Goal: Task Accomplishment & Management: Manage account settings

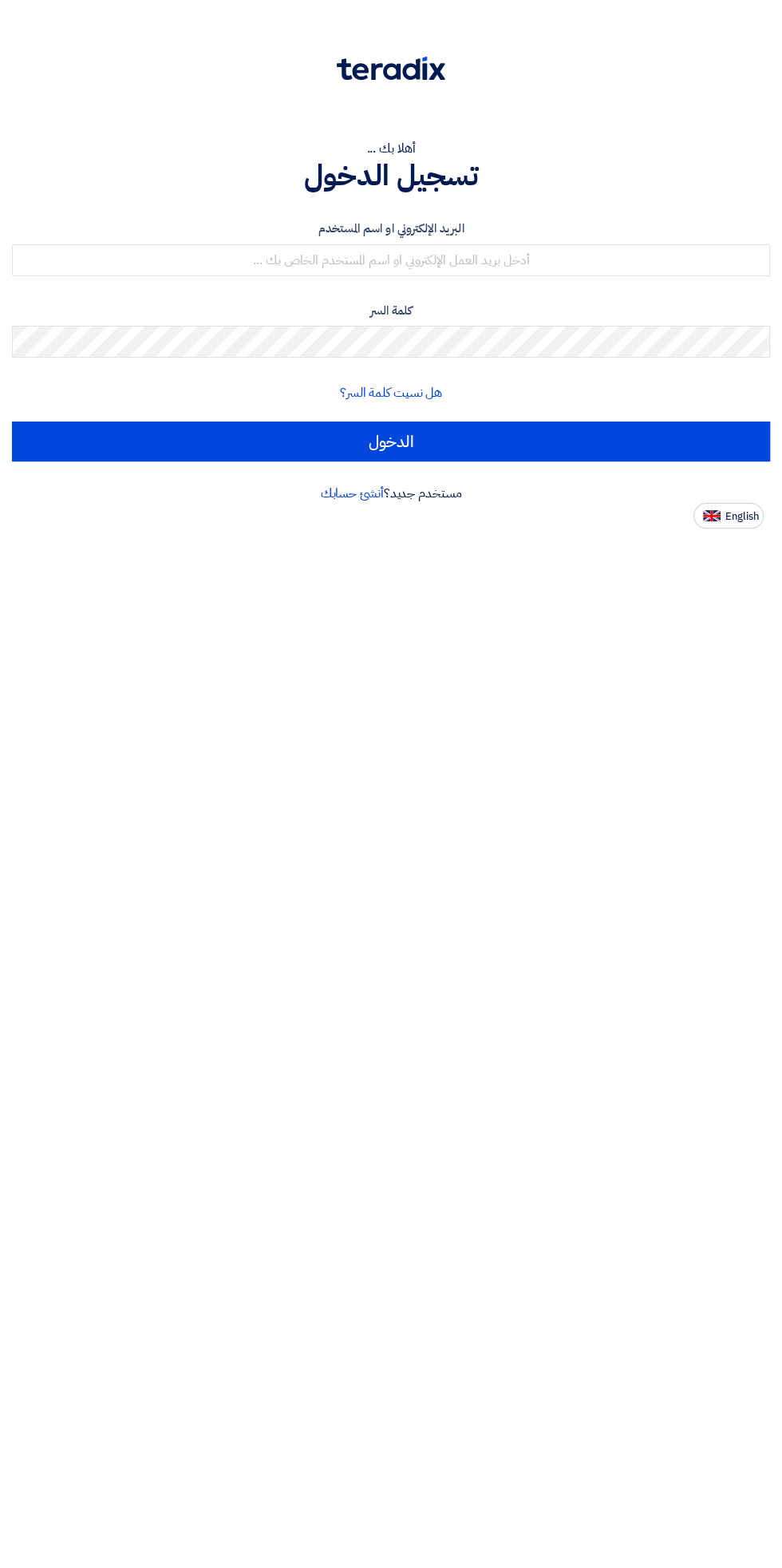
click at [530, 241] on div "البريد الإلكتروني او اسم المستخدم" at bounding box center [391, 247] width 758 height 57
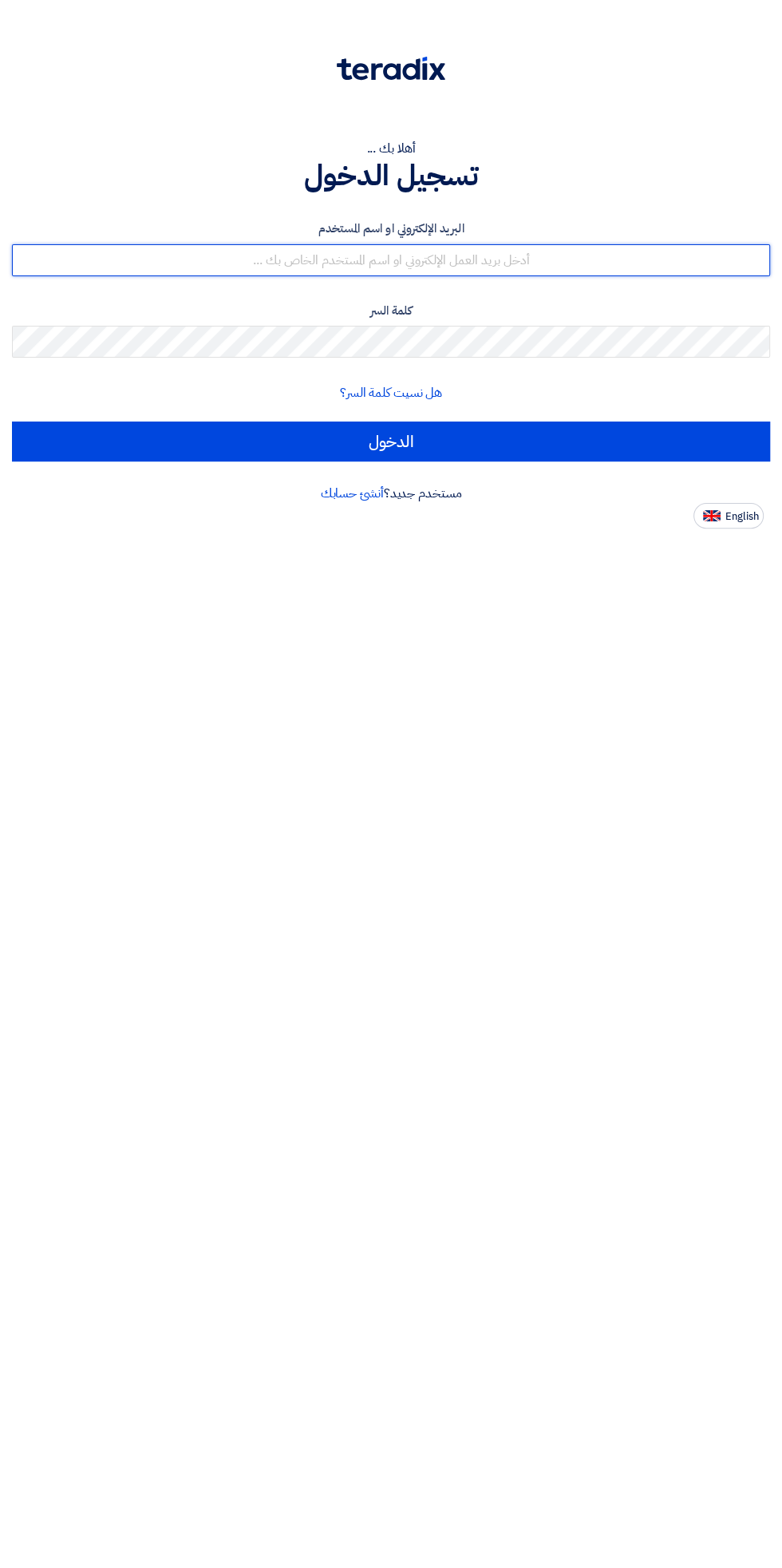
click at [589, 268] on input "text" at bounding box center [391, 260] width 758 height 32
type input "Eslam.zaki@energyasteel.com"
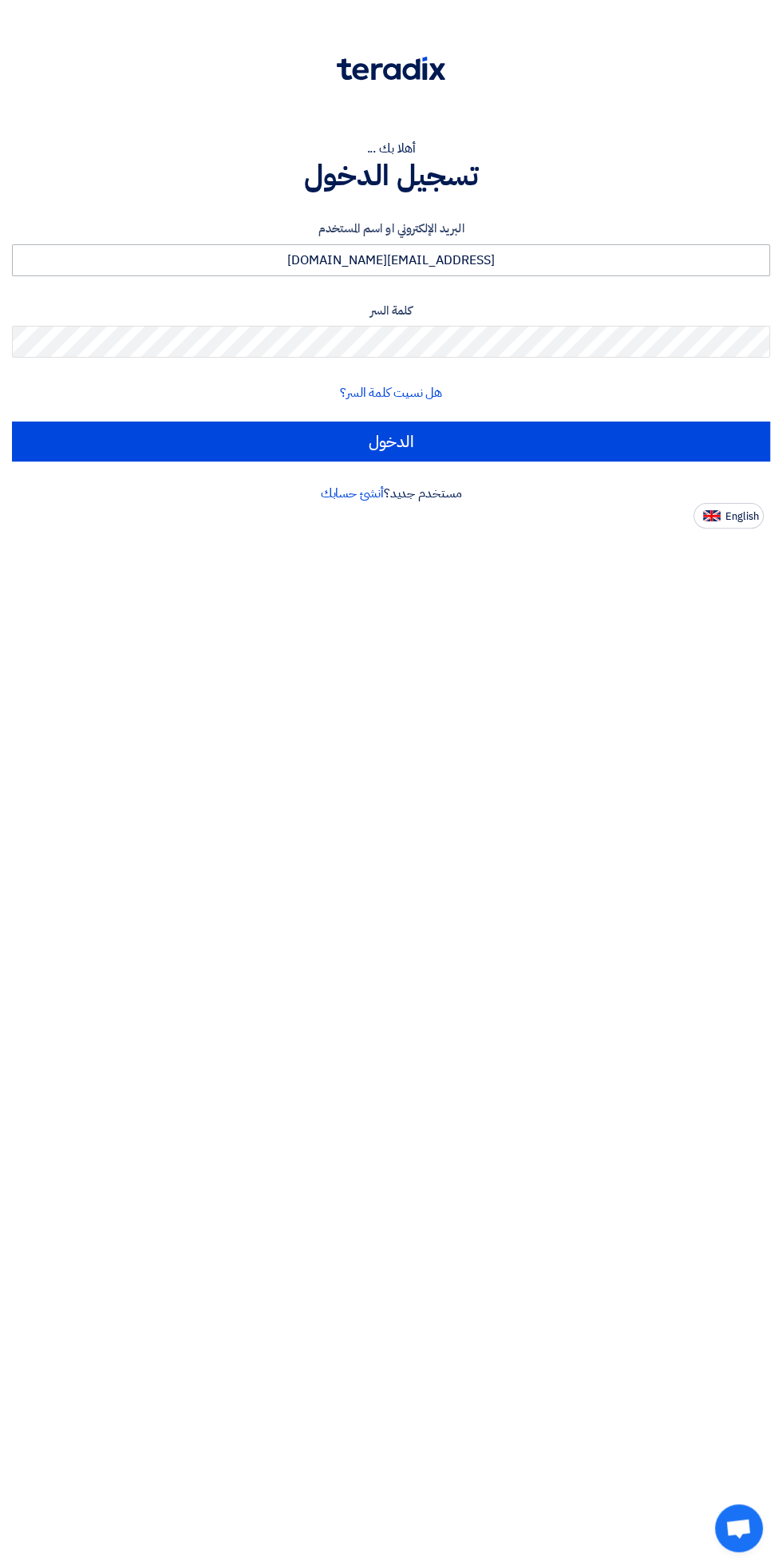
click at [12, 421] on input "الدخول" at bounding box center [391, 441] width 758 height 40
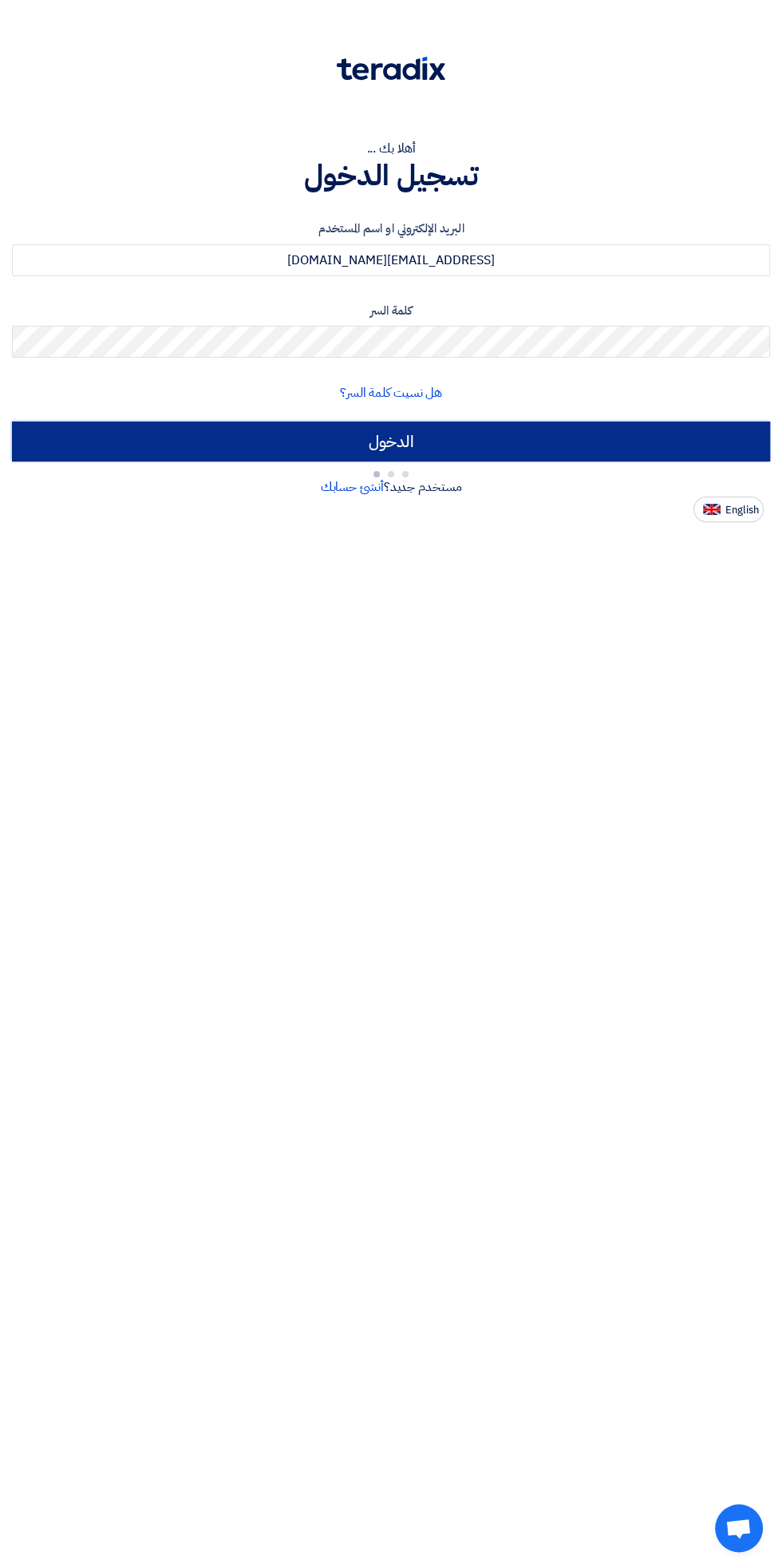
click at [553, 446] on input "الدخول" at bounding box center [391, 441] width 758 height 40
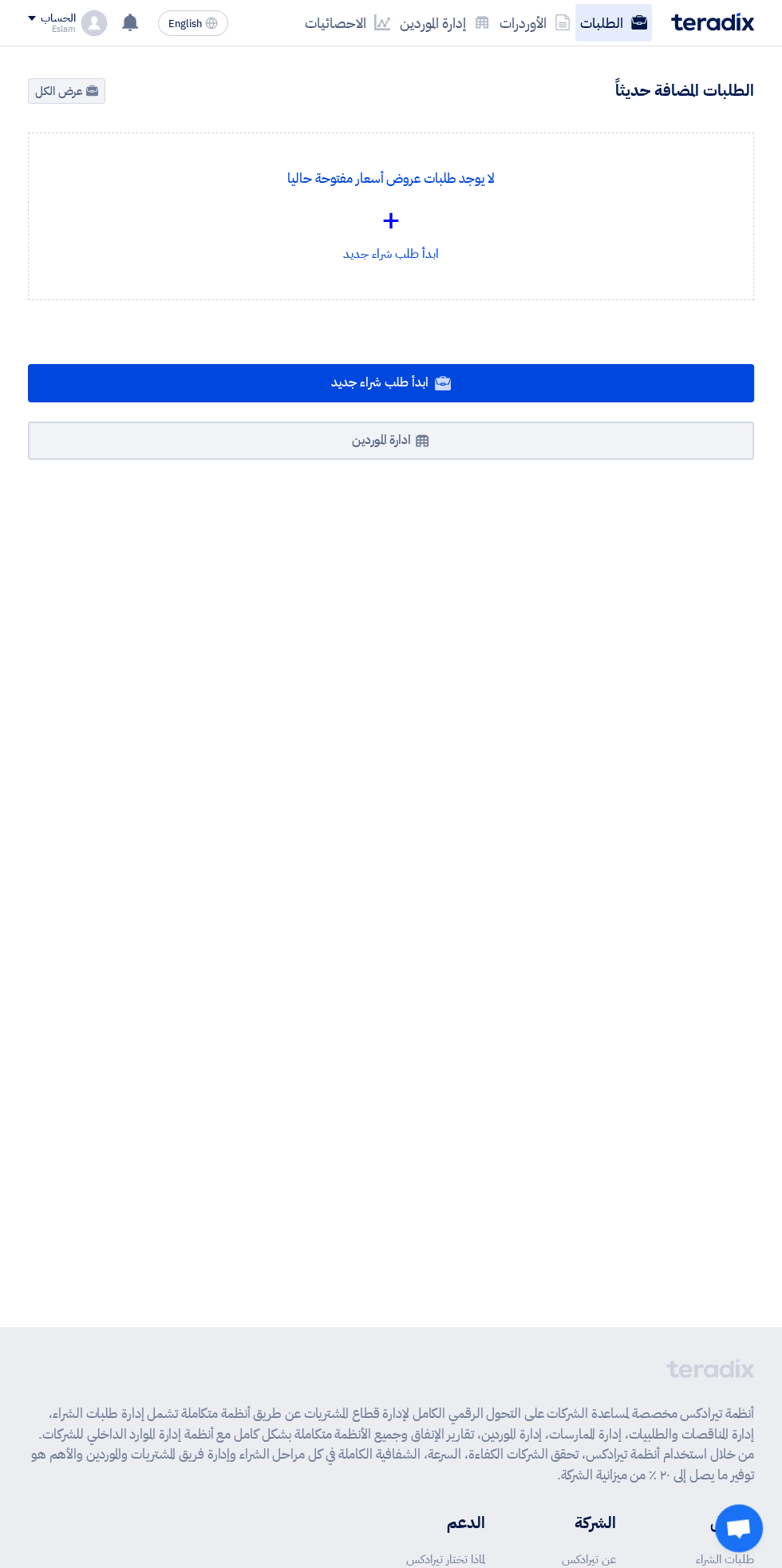
click at [616, 10] on link "الطلبات" at bounding box center [614, 23] width 77 height 37
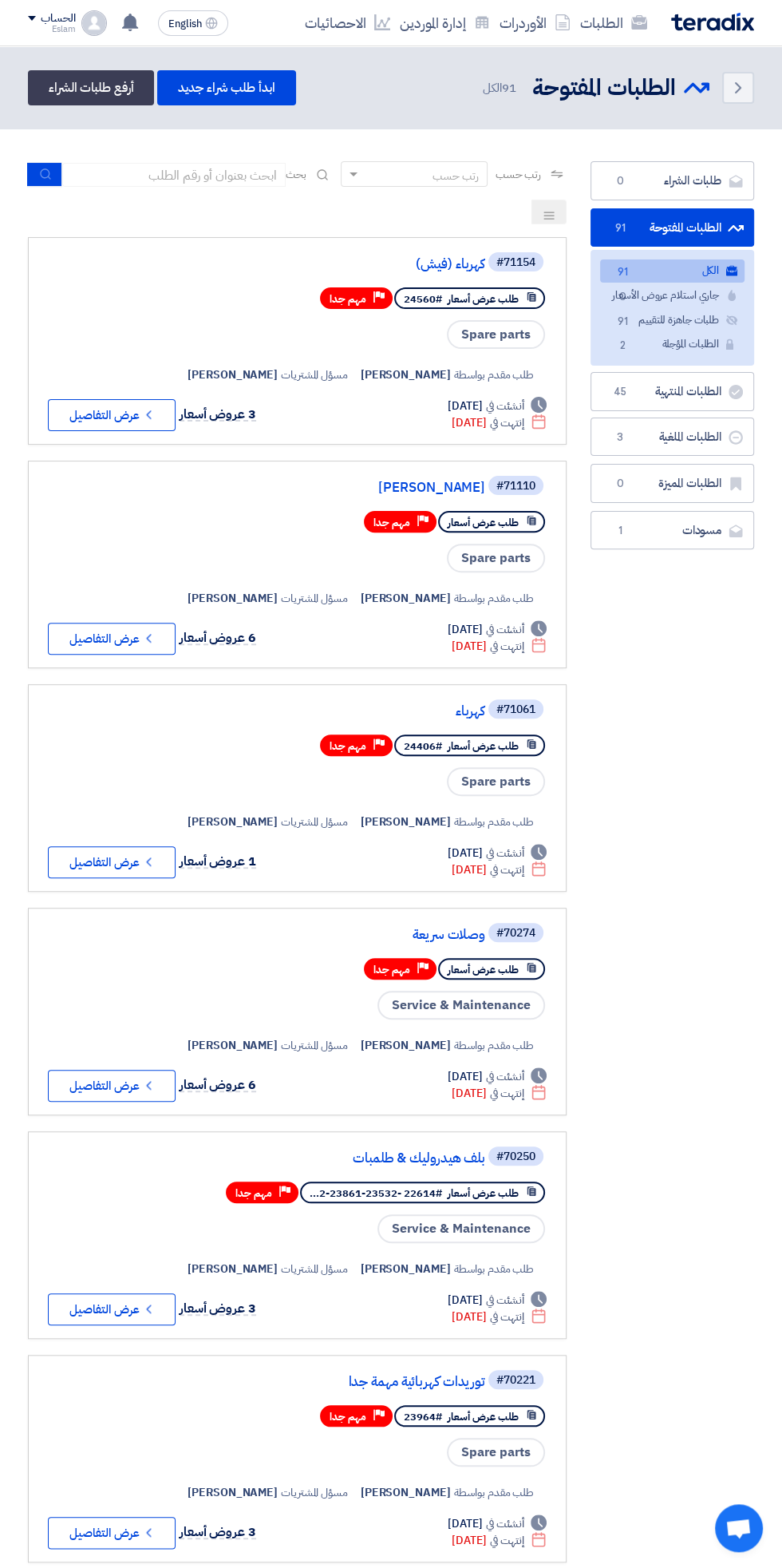
scroll to position [0, -3]
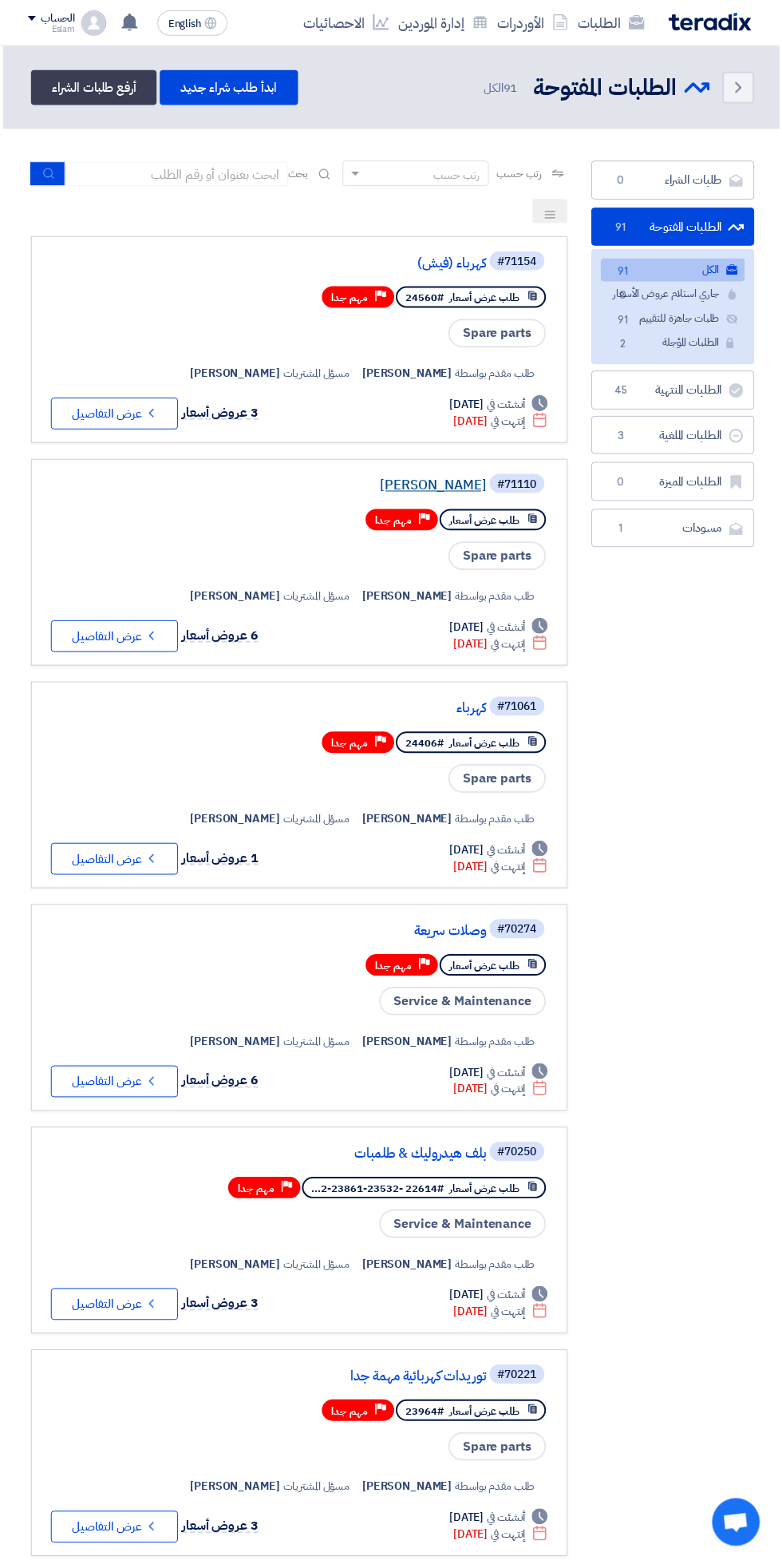
click at [453, 486] on link "[PERSON_NAME]" at bounding box center [329, 487] width 319 height 14
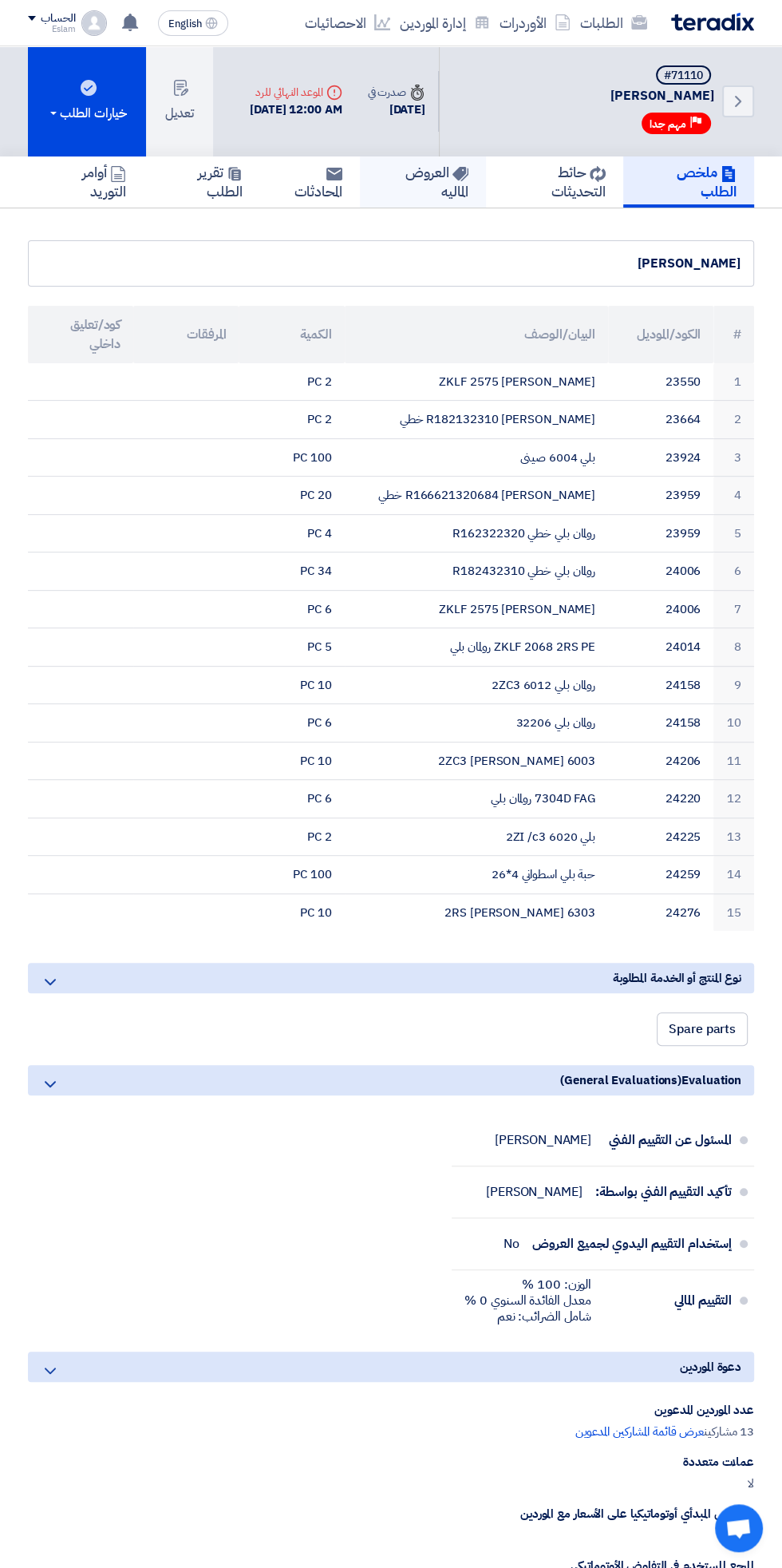
click at [460, 172] on use at bounding box center [460, 174] width 16 height 14
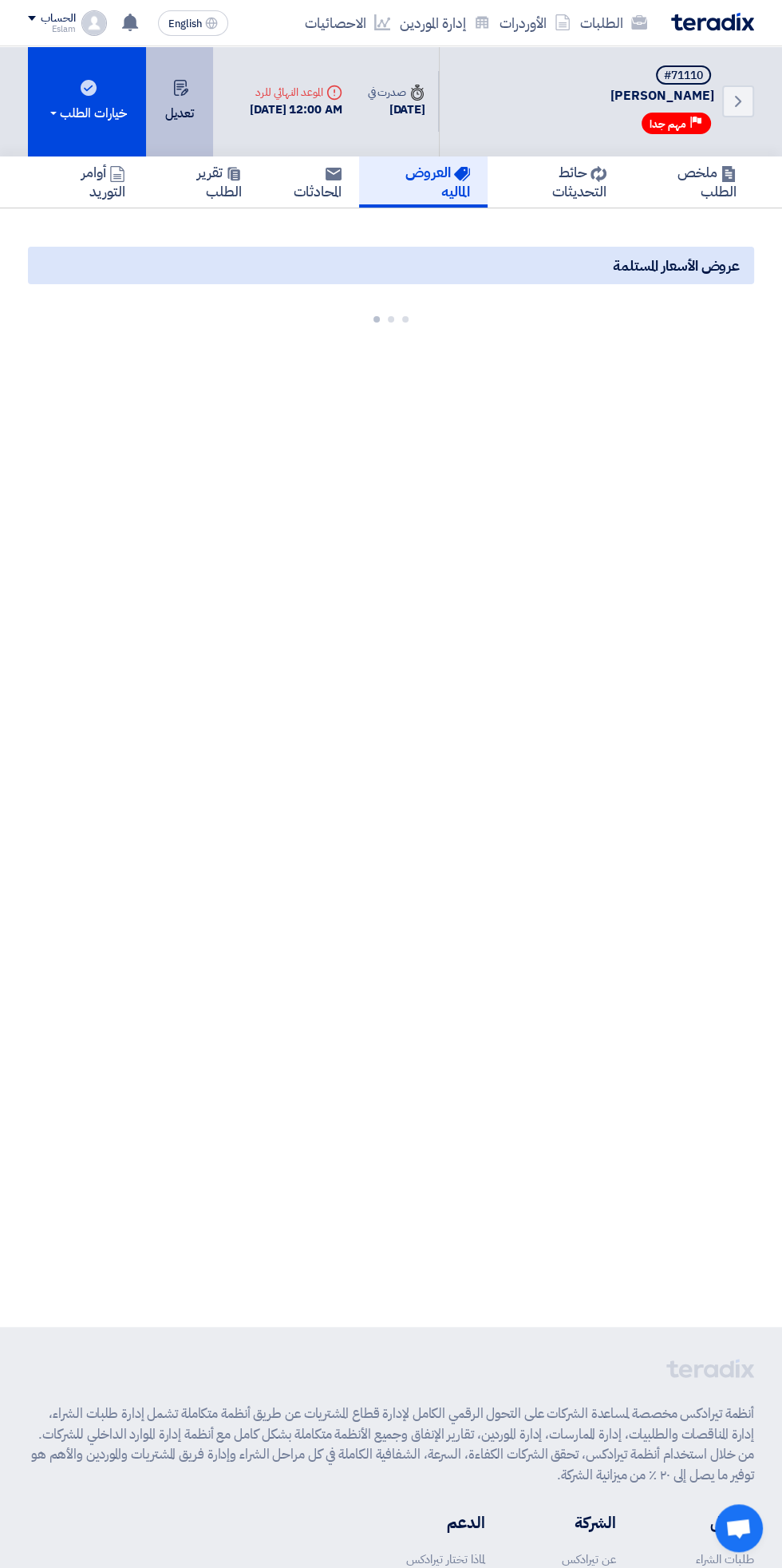
click at [163, 126] on button "تعديل" at bounding box center [179, 101] width 67 height 110
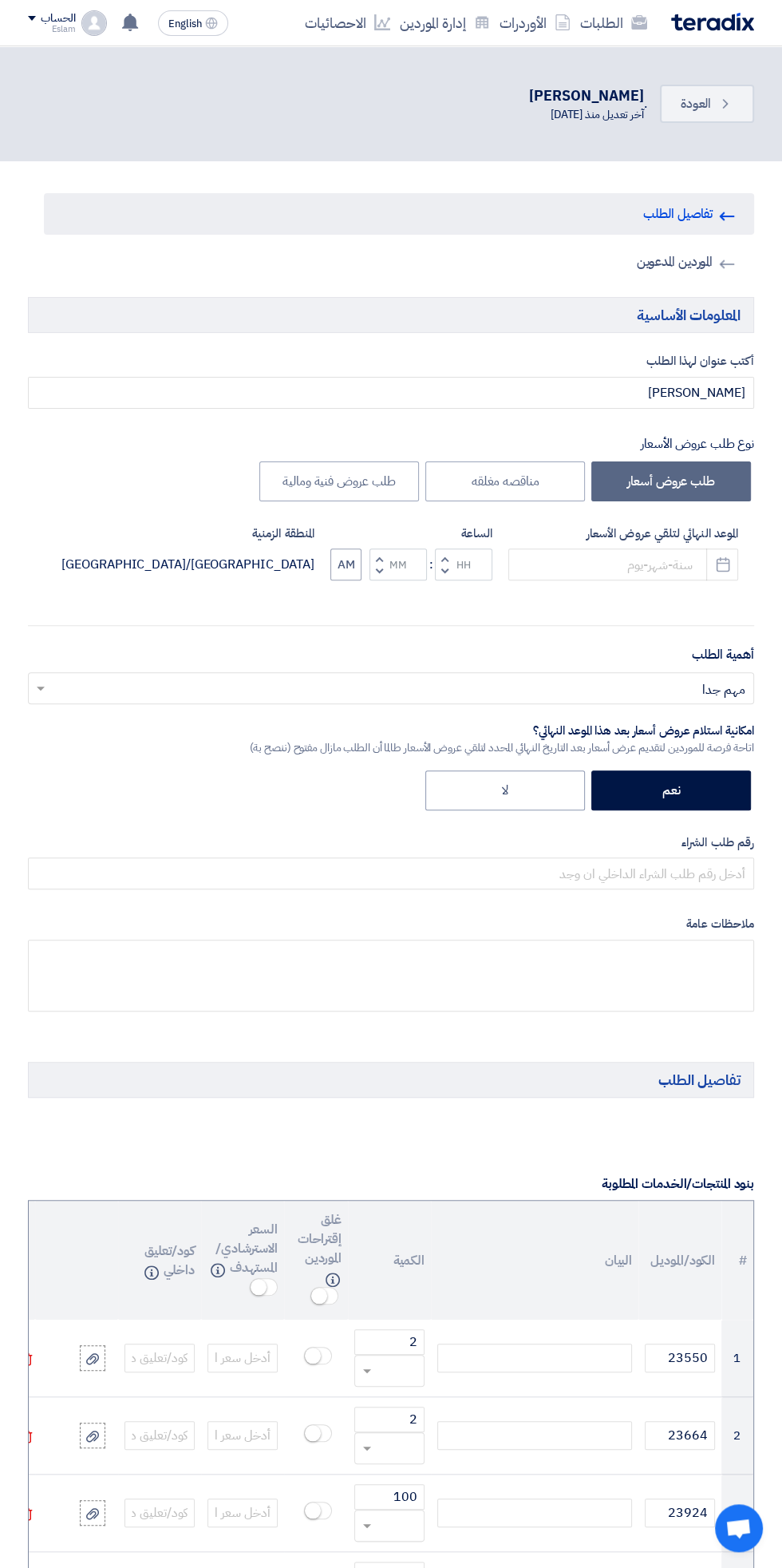
type input "8/26/2025"
type input "12"
type input "00"
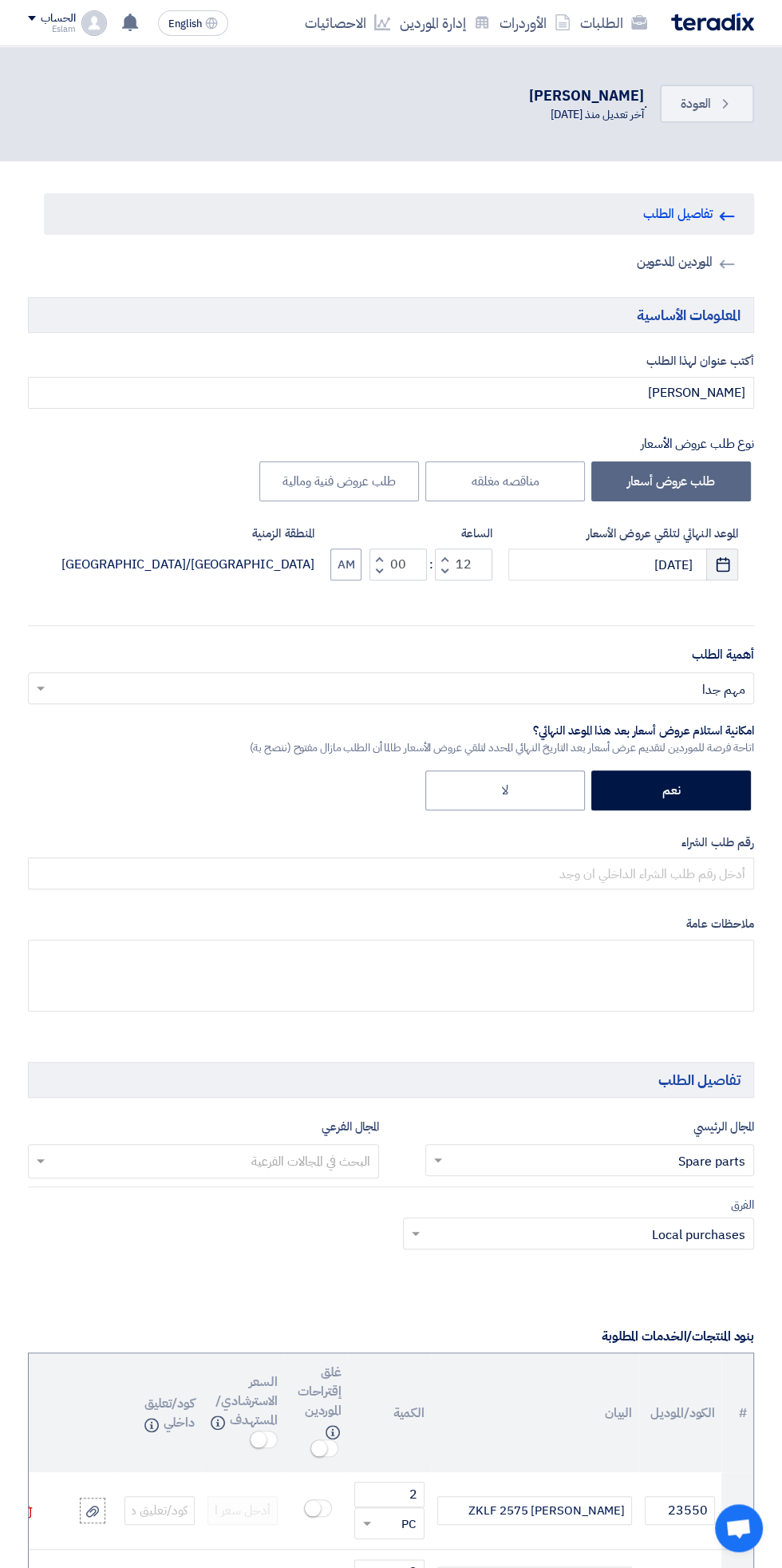
click at [725, 559] on use "button" at bounding box center [723, 564] width 14 height 14
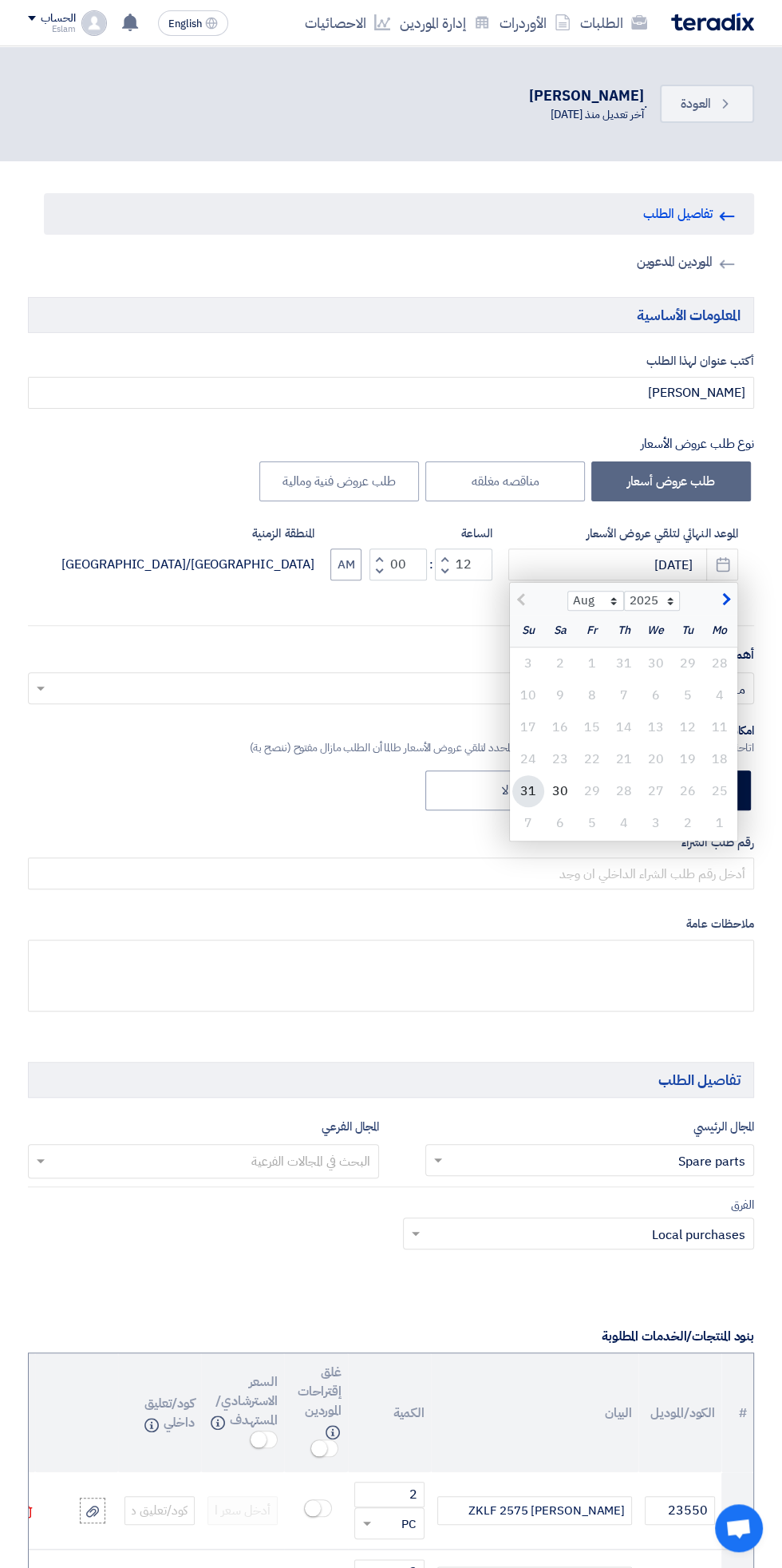
click at [520, 785] on div "31" at bounding box center [529, 791] width 32 height 32
type input "[DATE]"
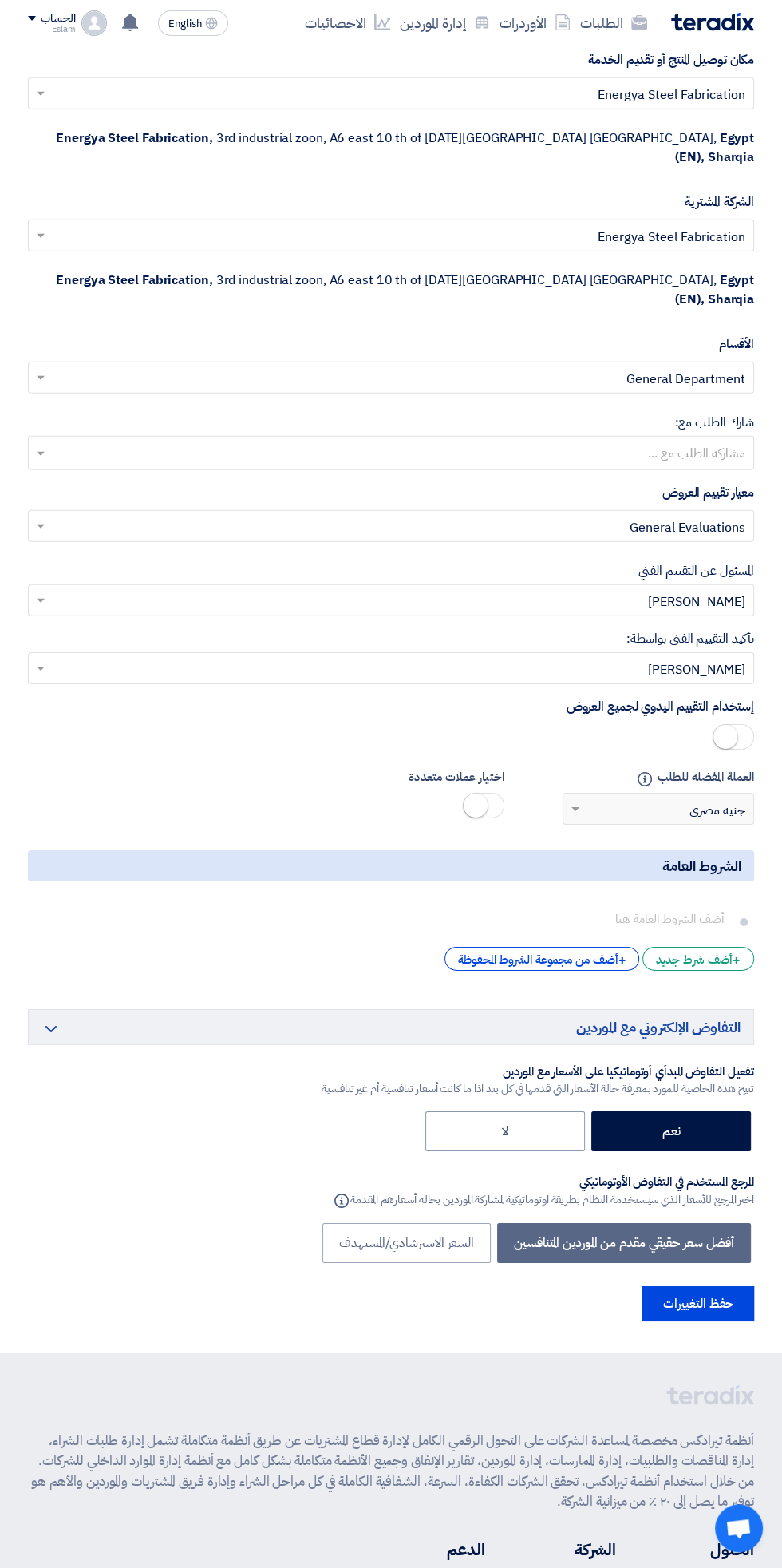
scroll to position [2958, 0]
click at [699, 1285] on button "حفظ التغييرات" at bounding box center [698, 1303] width 111 height 35
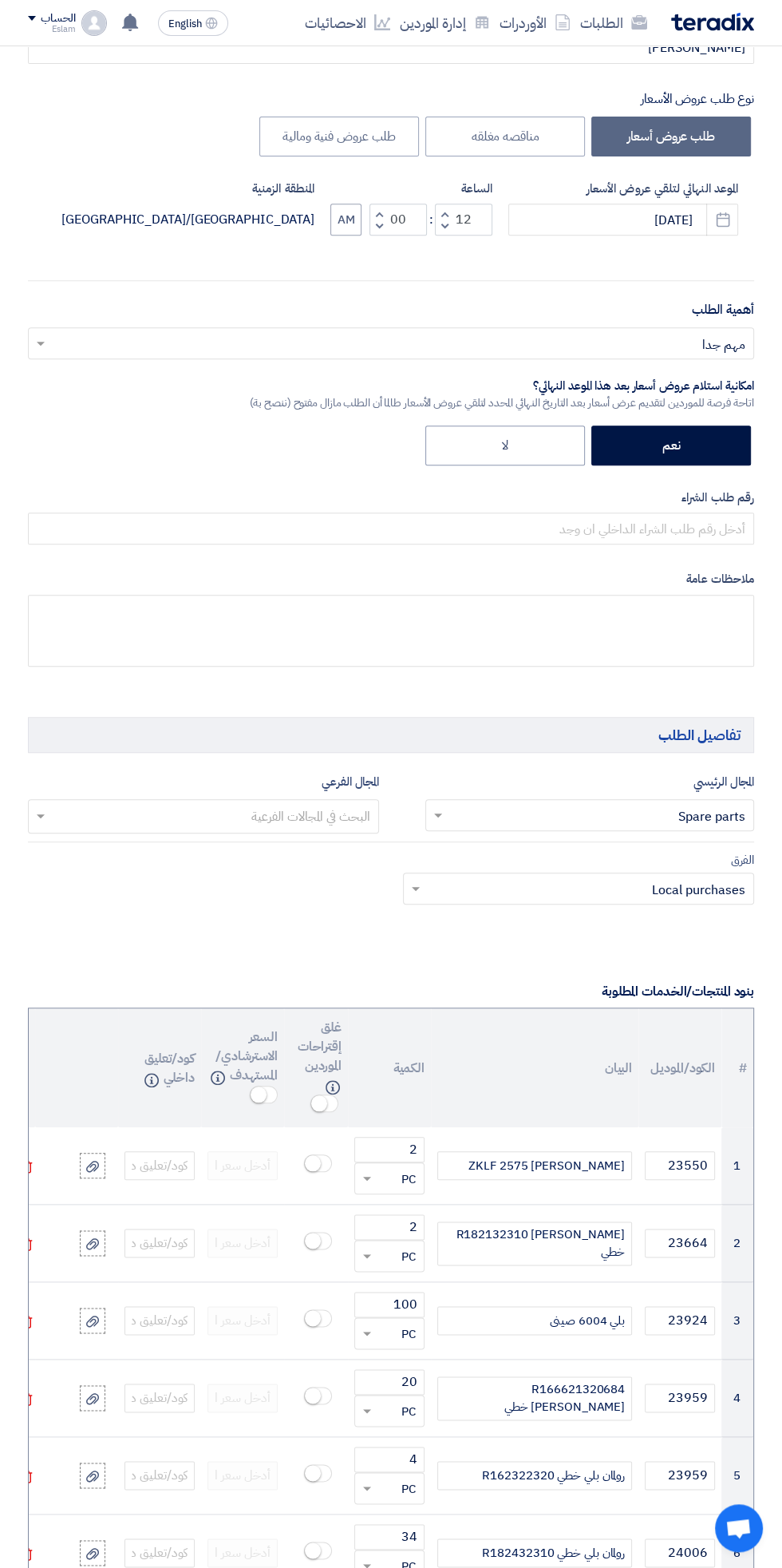
scroll to position [0, 0]
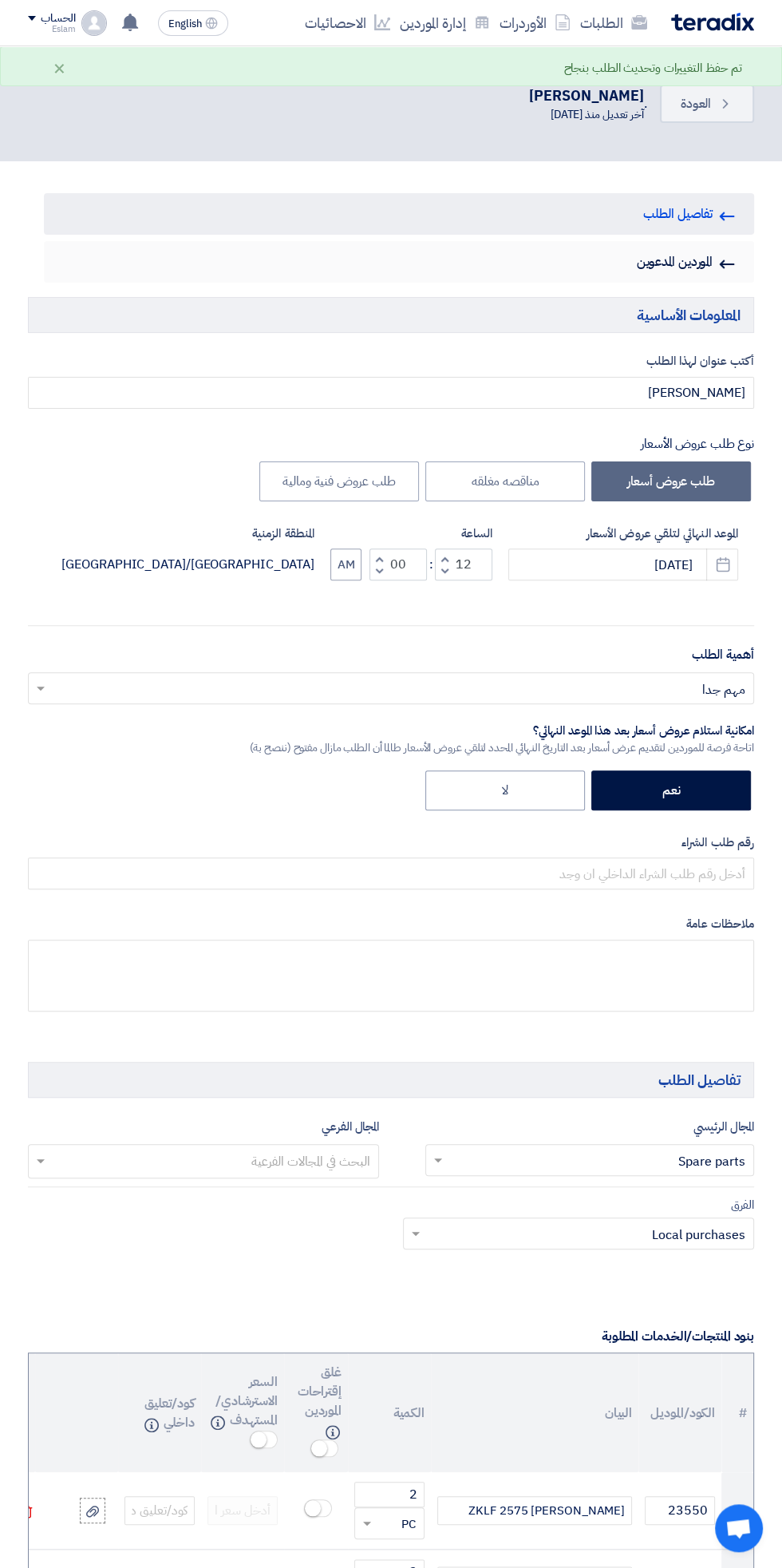
click at [703, 258] on link "Invited Suppliers الموردين المدعوين" at bounding box center [399, 262] width 710 height 41
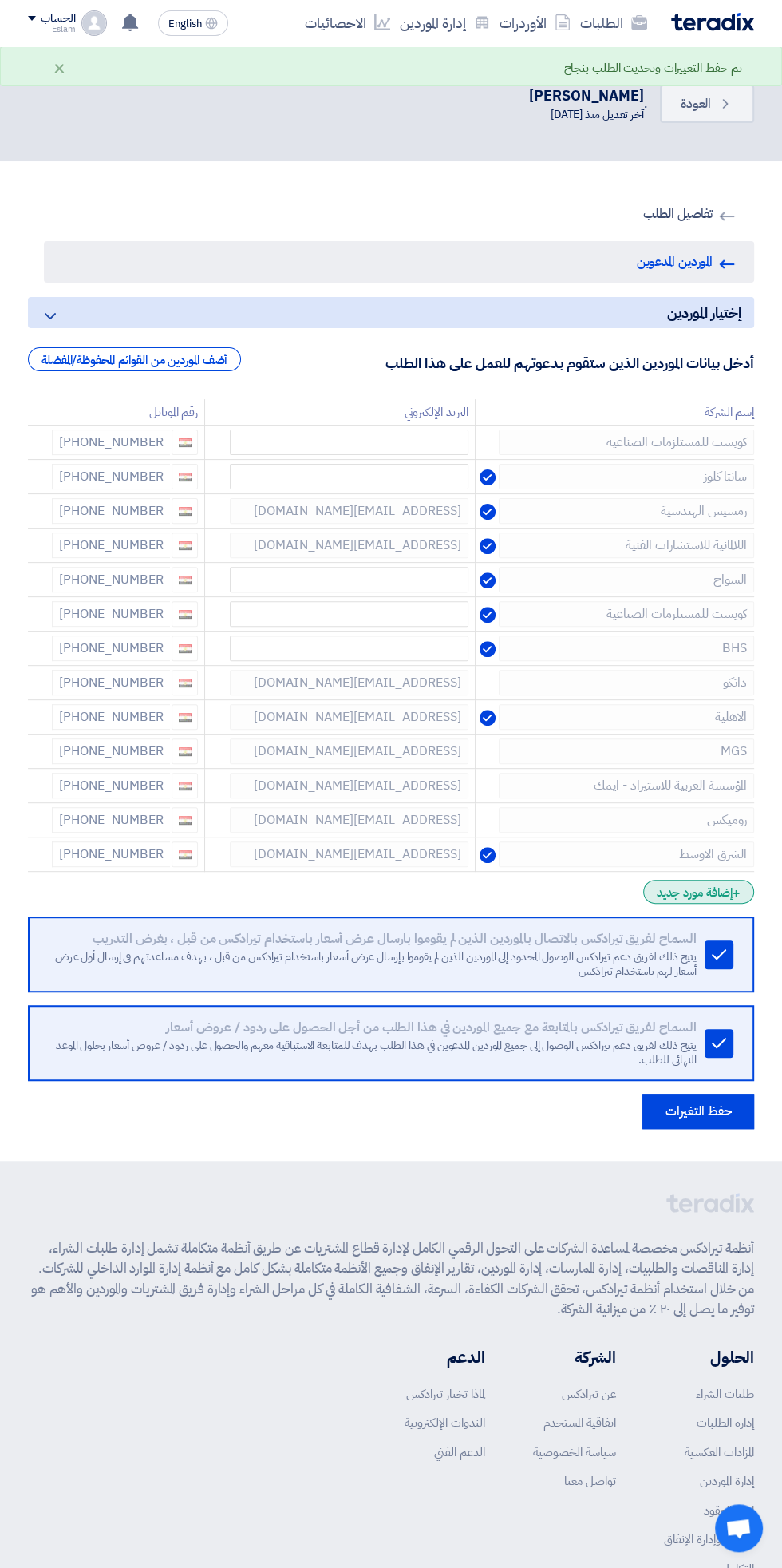
click at [720, 886] on div "+ إضافة مورد جديد" at bounding box center [698, 892] width 111 height 24
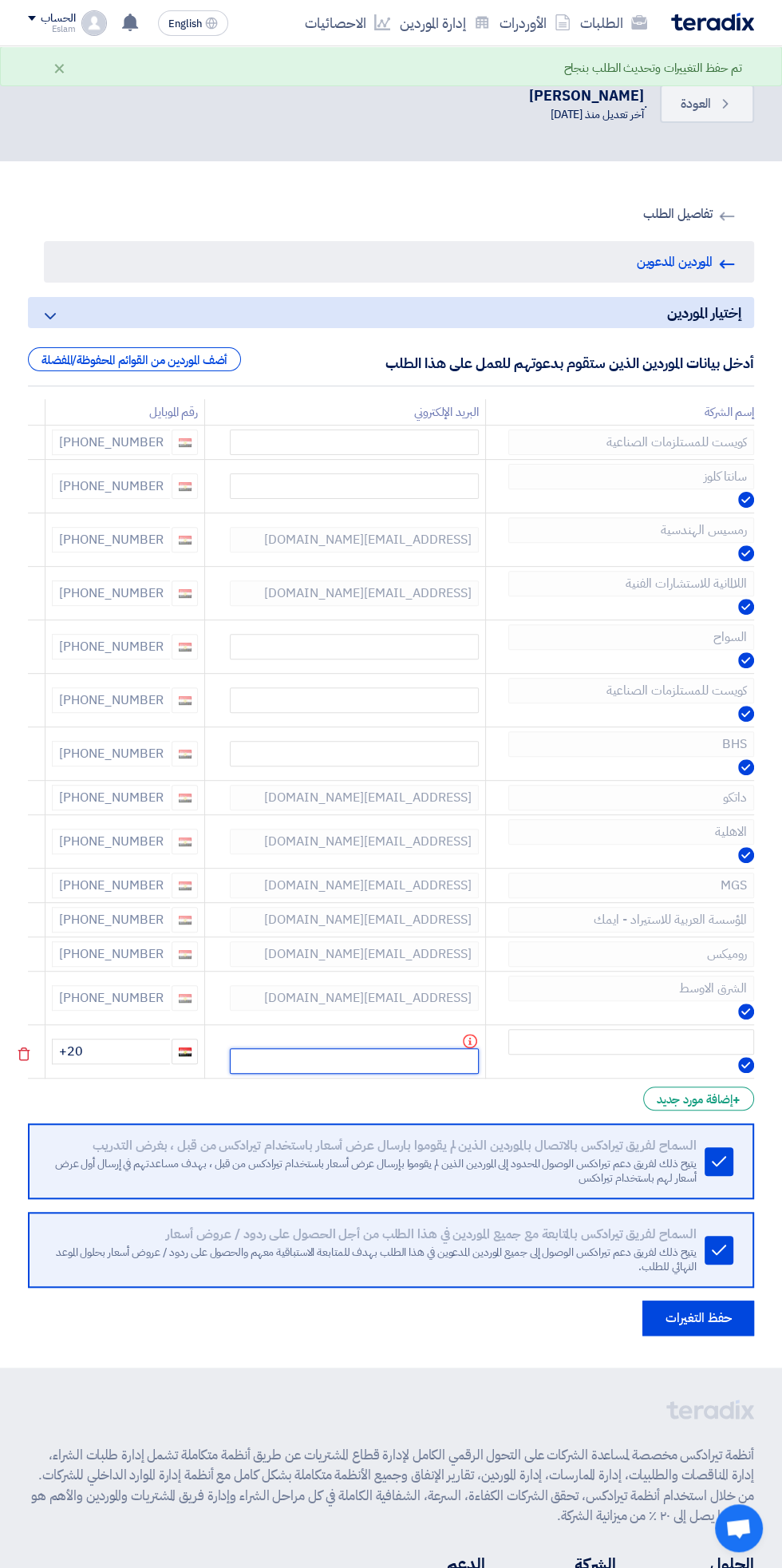
click at [416, 1055] on input "text" at bounding box center [354, 1061] width 248 height 25
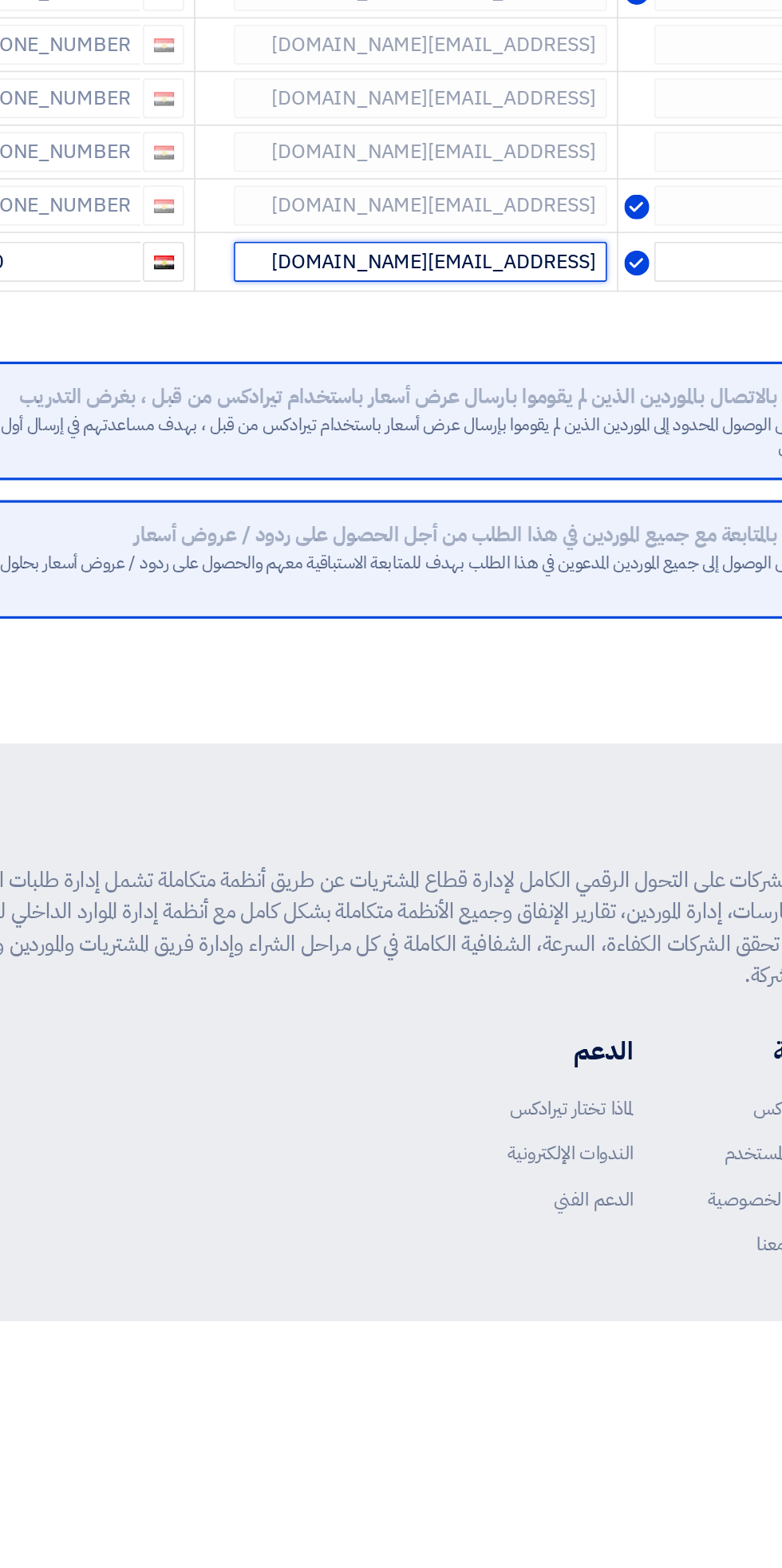
type input "[EMAIL_ADDRESS][DOMAIN_NAME]"
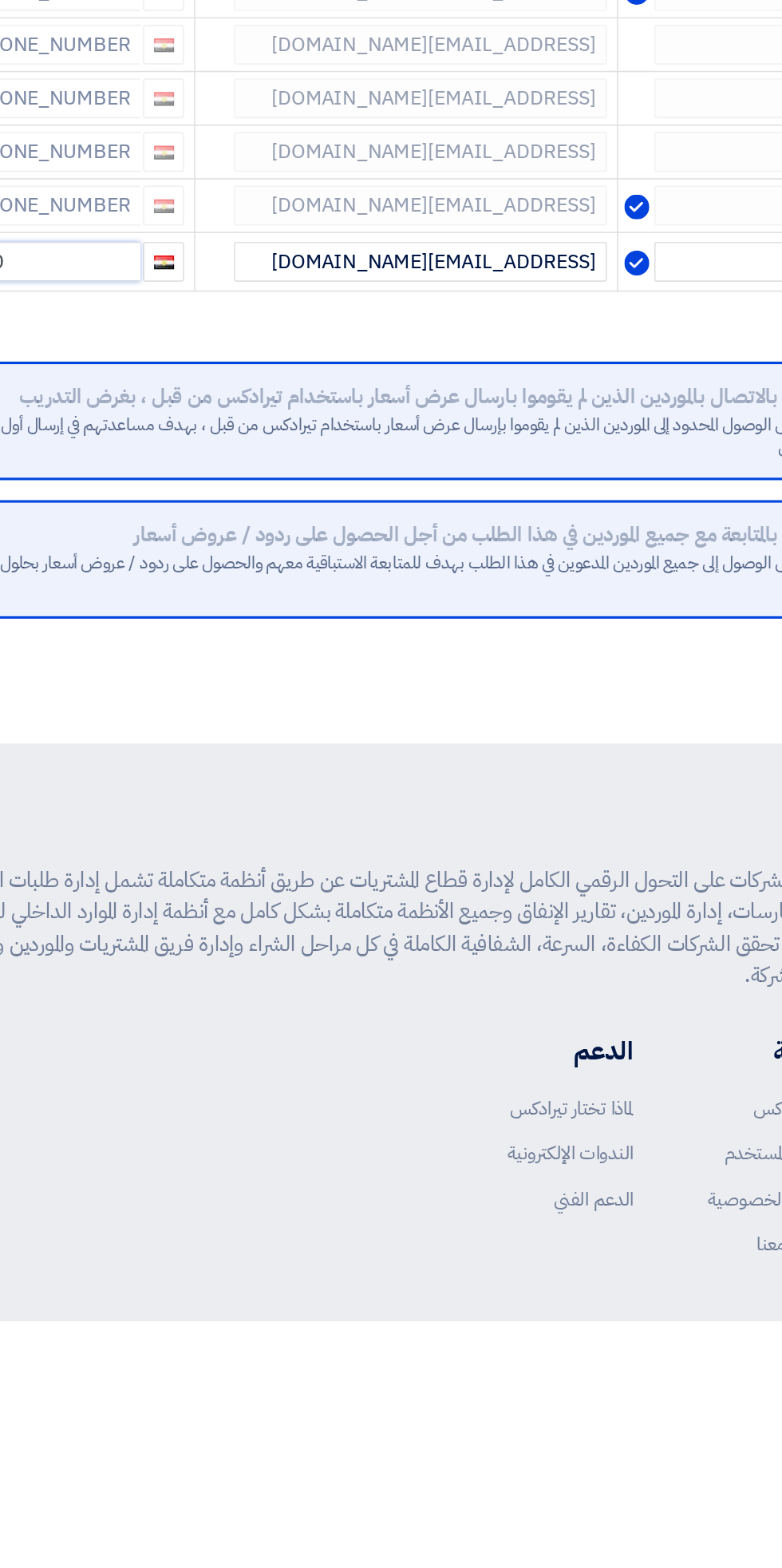
click at [133, 893] on input "+20" at bounding box center [111, 890] width 118 height 25
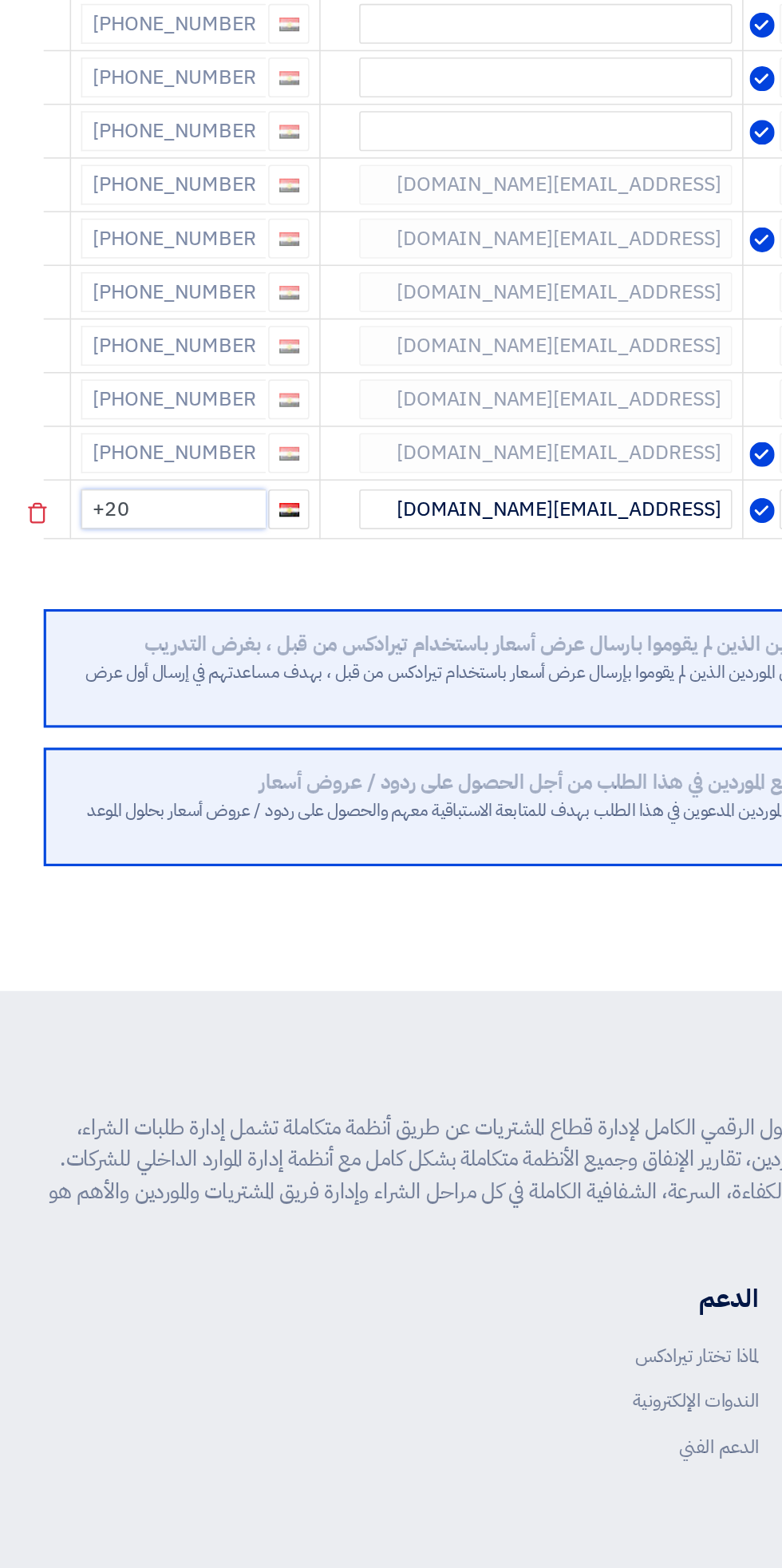
click at [115, 886] on input "+20" at bounding box center [111, 890] width 118 height 25
type input "+"
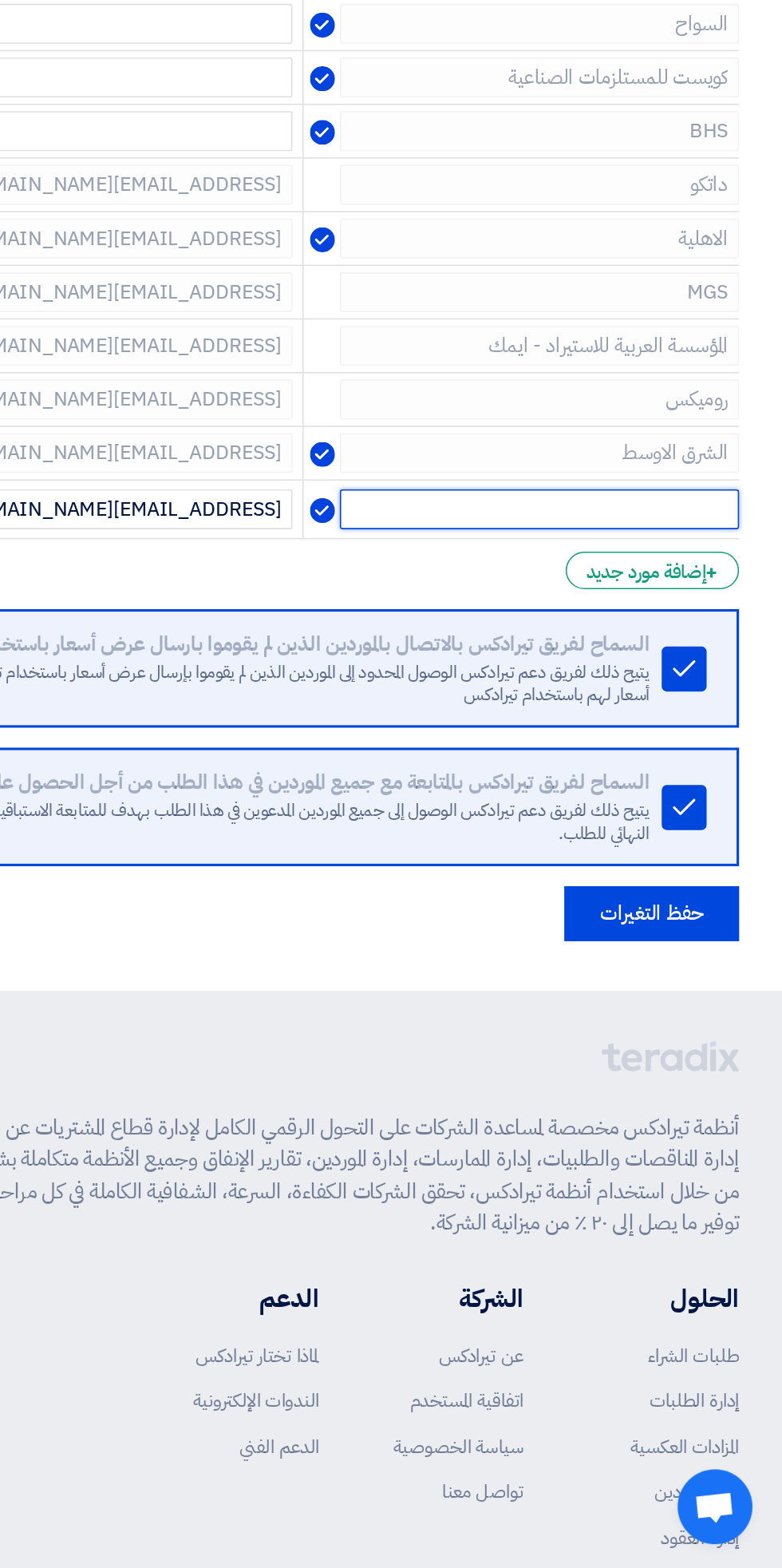
click at [690, 887] on input "text" at bounding box center [627, 890] width 256 height 25
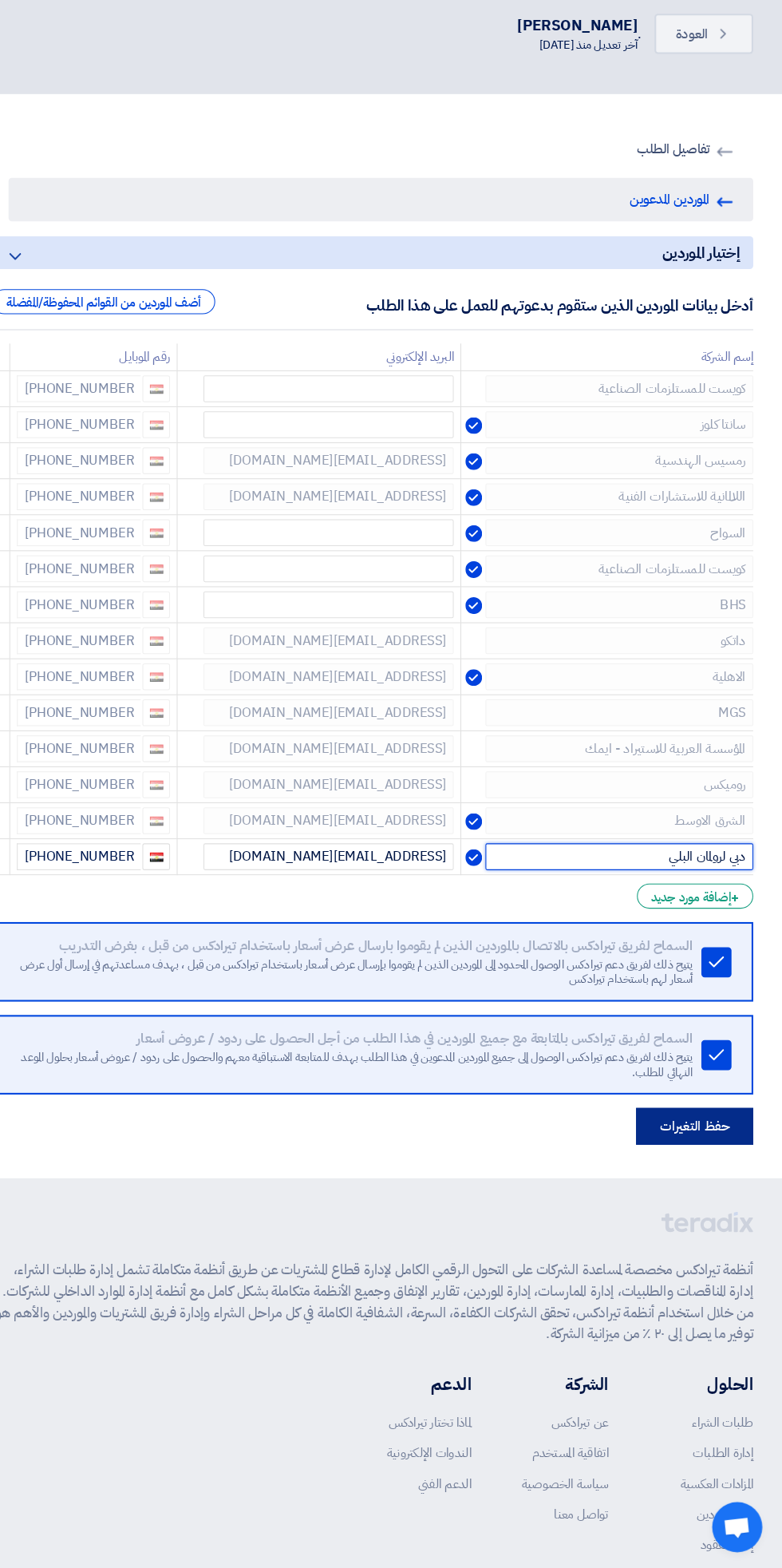
type input "دبي لرولمان البلي"
click at [678, 1137] on button "حفظ التغيرات" at bounding box center [698, 1146] width 111 height 35
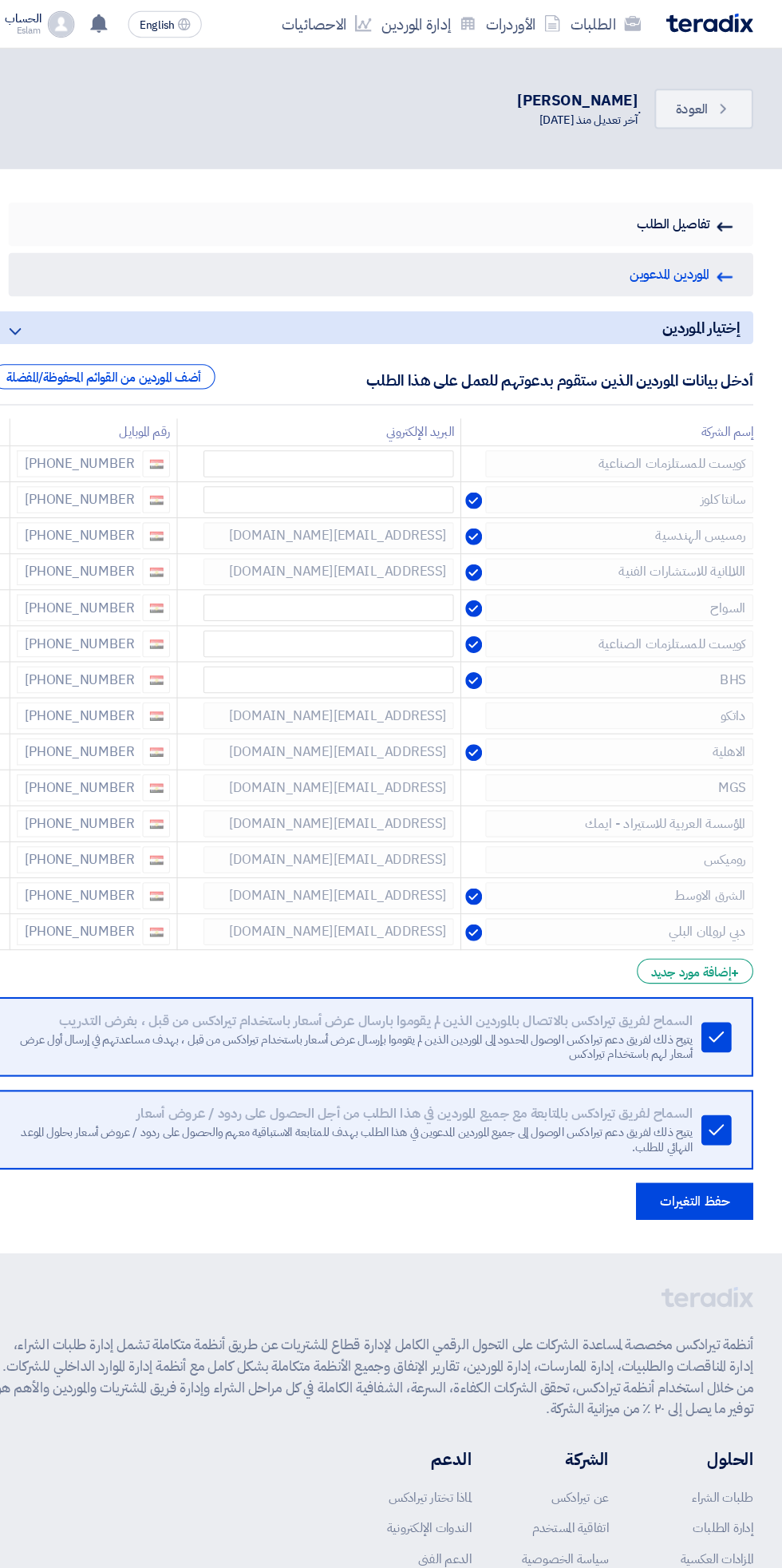
click at [732, 214] on icon "RFQ Information" at bounding box center [727, 216] width 16 height 16
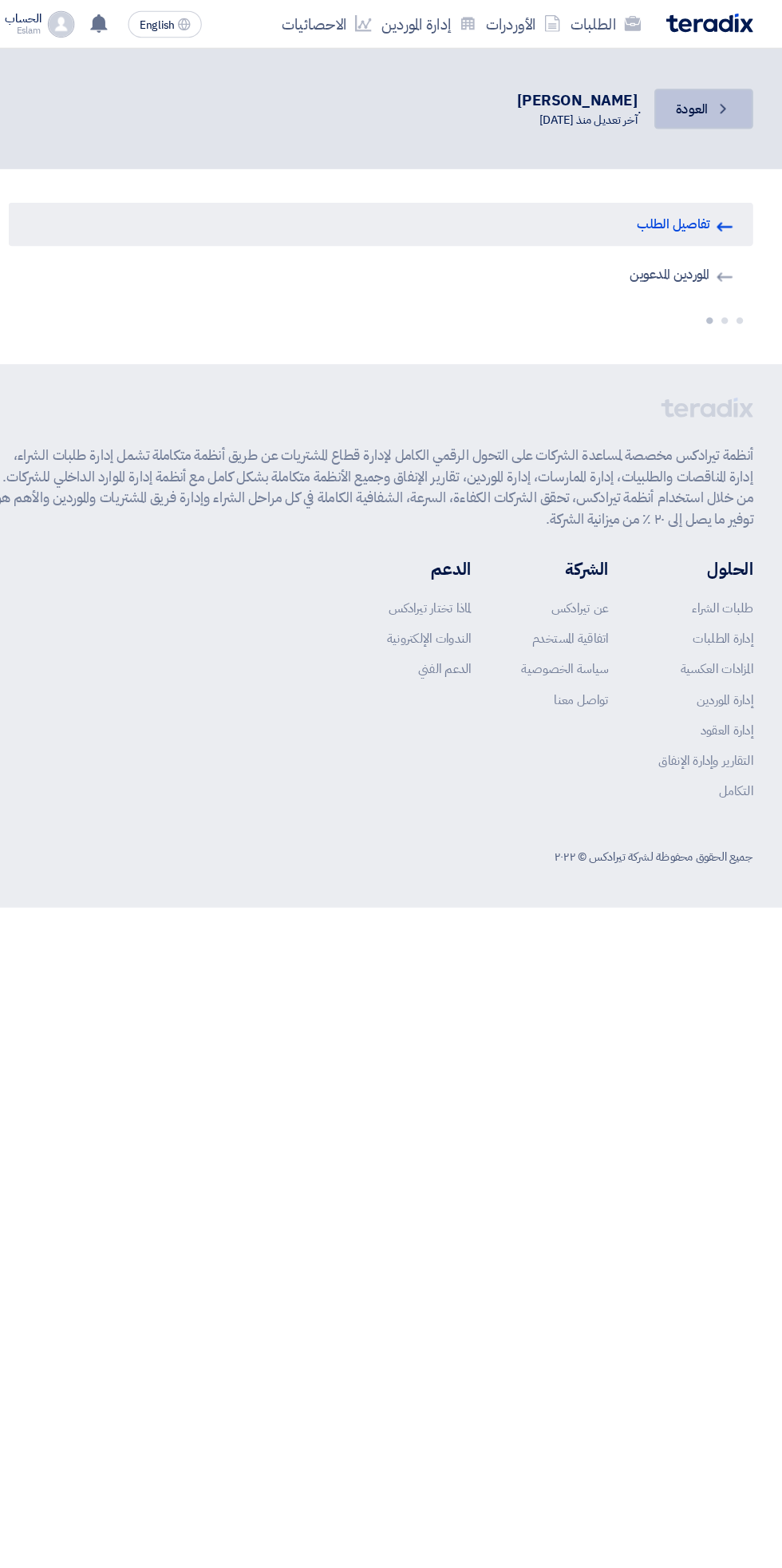
click at [725, 103] on icon "Back" at bounding box center [725, 103] width 16 height 16
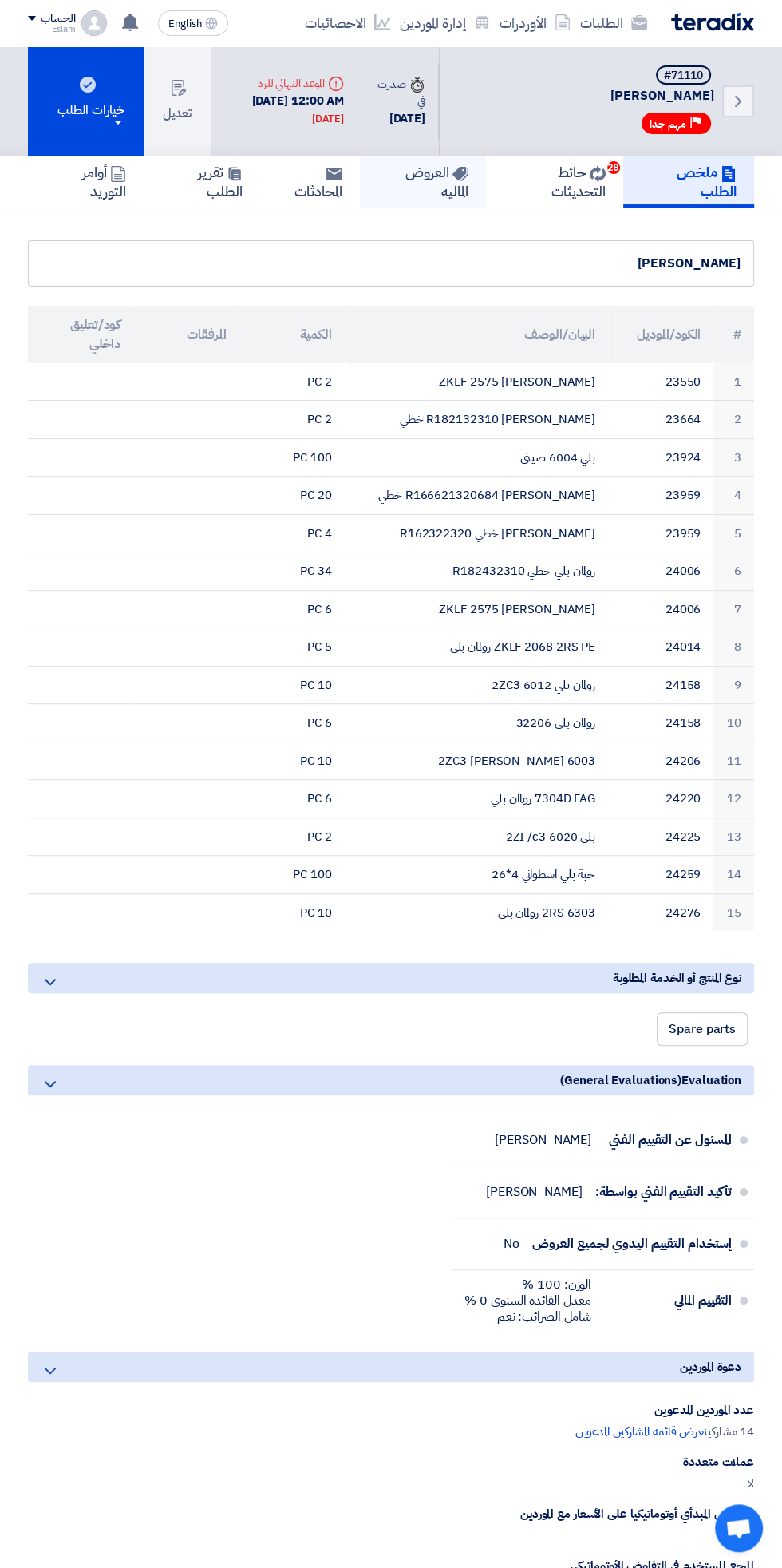
click at [417, 195] on h5 "العروض الماليه" at bounding box center [422, 182] width 90 height 37
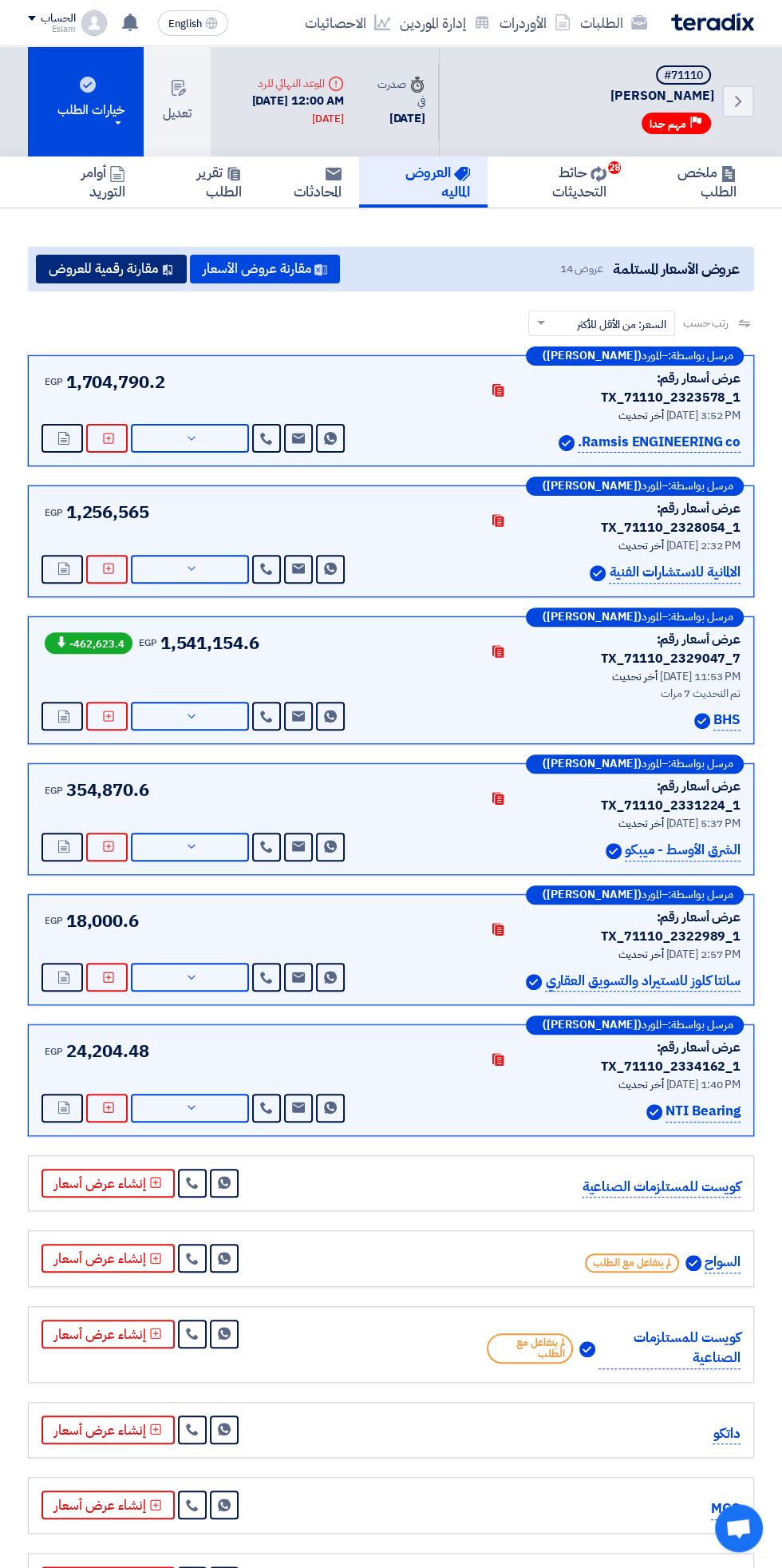
click at [143, 261] on button "مقارنة رقمية للعروض" at bounding box center [111, 269] width 151 height 29
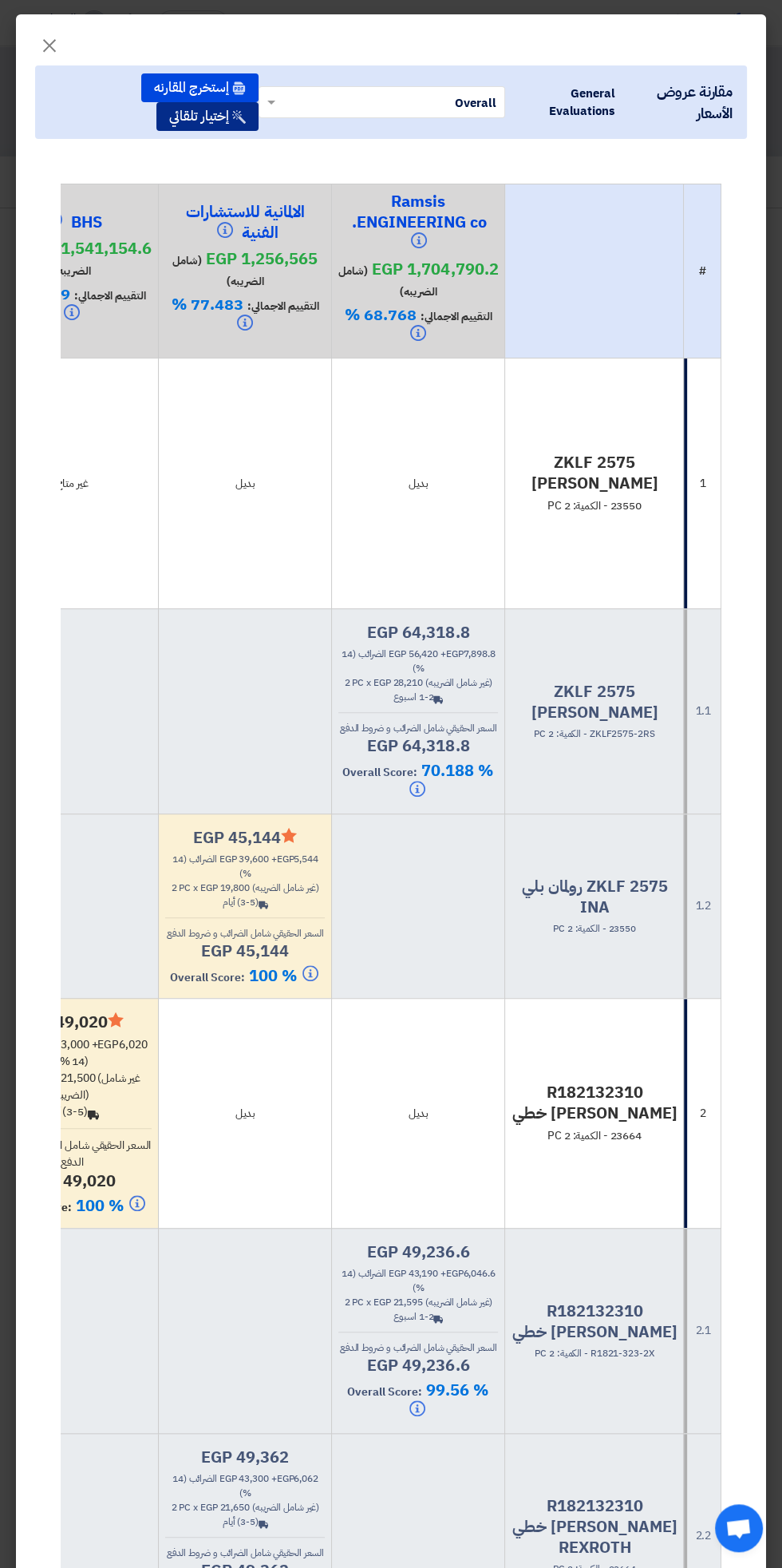
click at [205, 118] on button "إختيار تلقائي" at bounding box center [207, 117] width 102 height 29
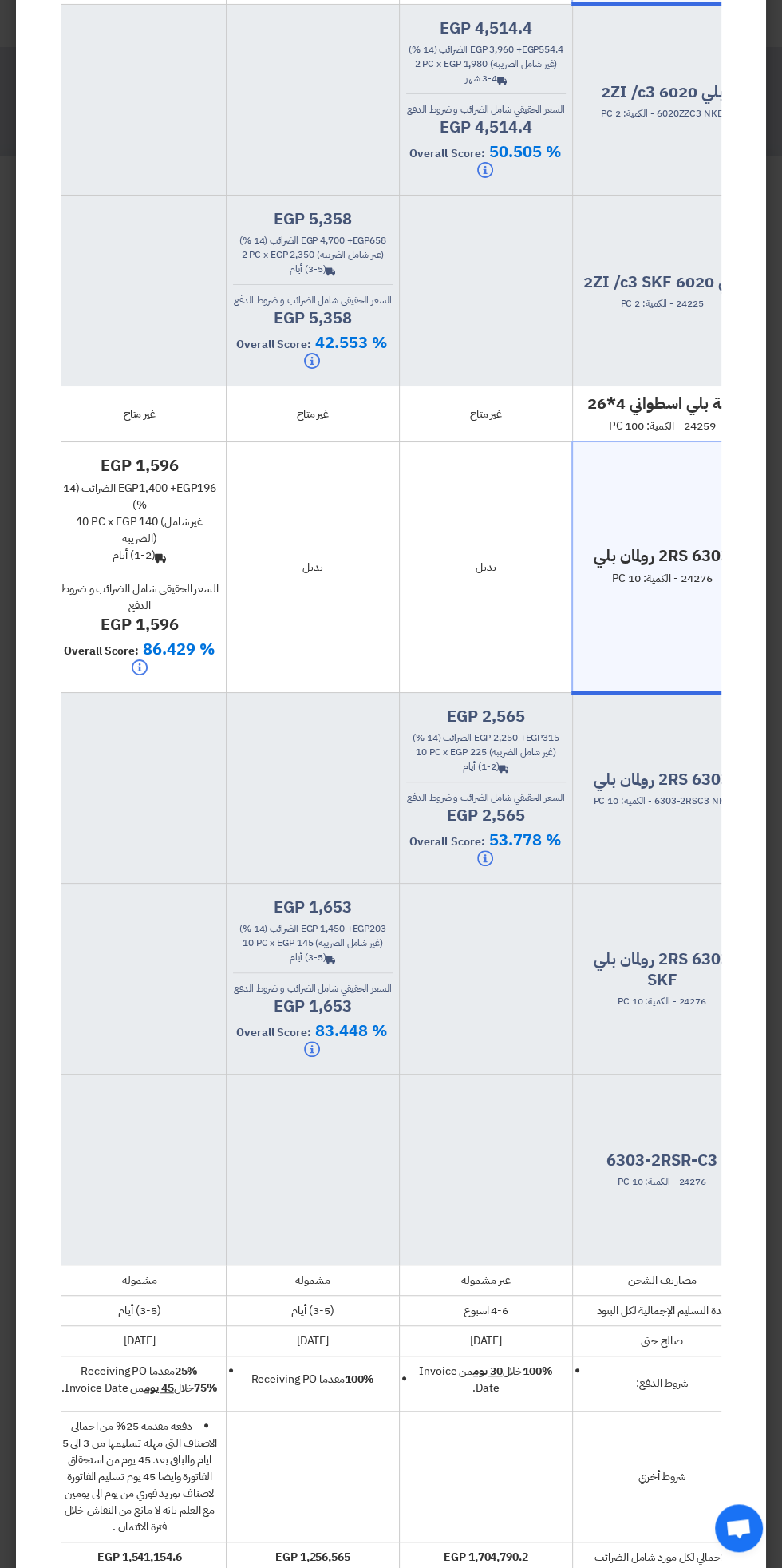
scroll to position [8867, 0]
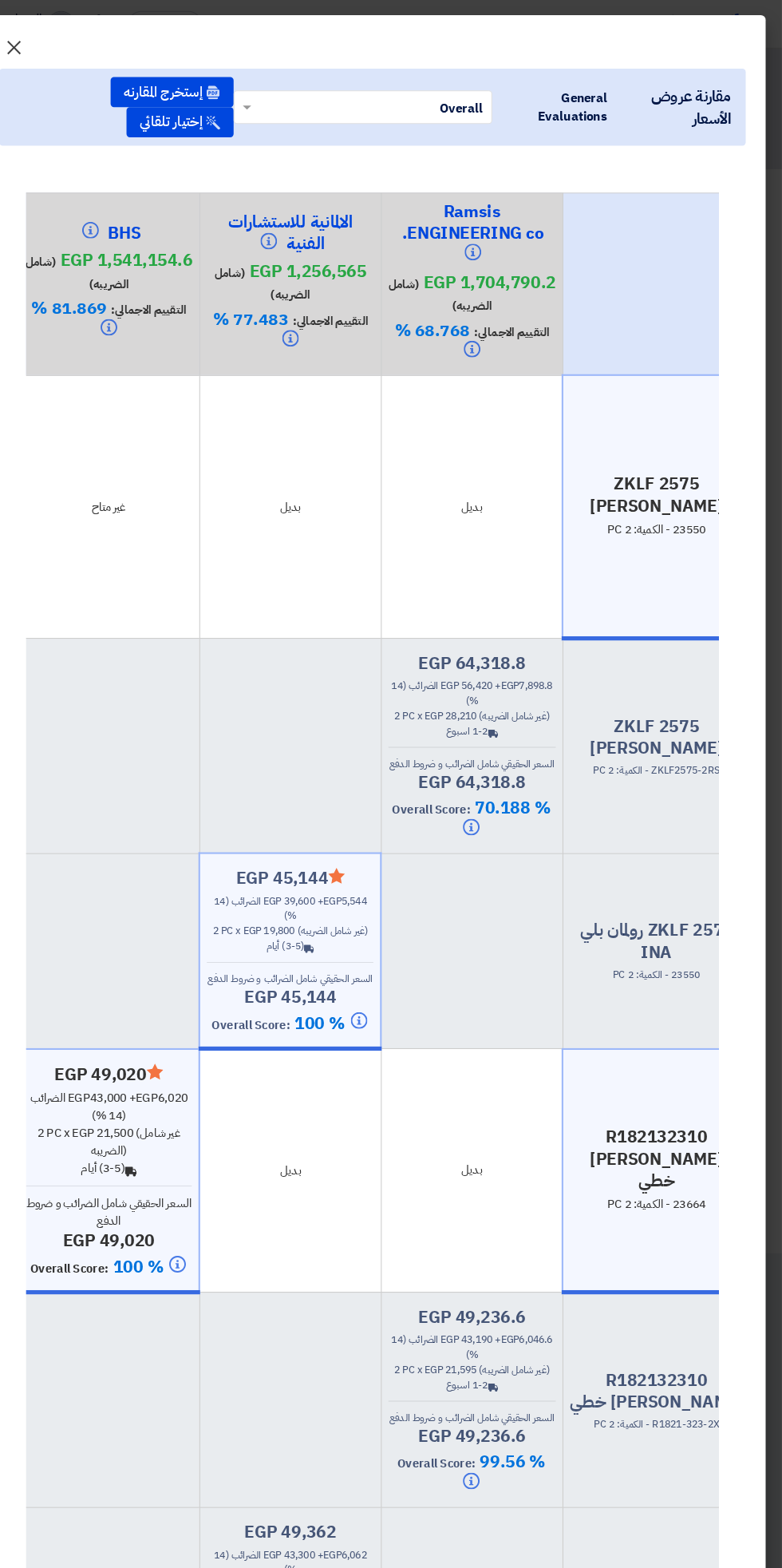
click at [50, 38] on span "×" at bounding box center [49, 45] width 19 height 48
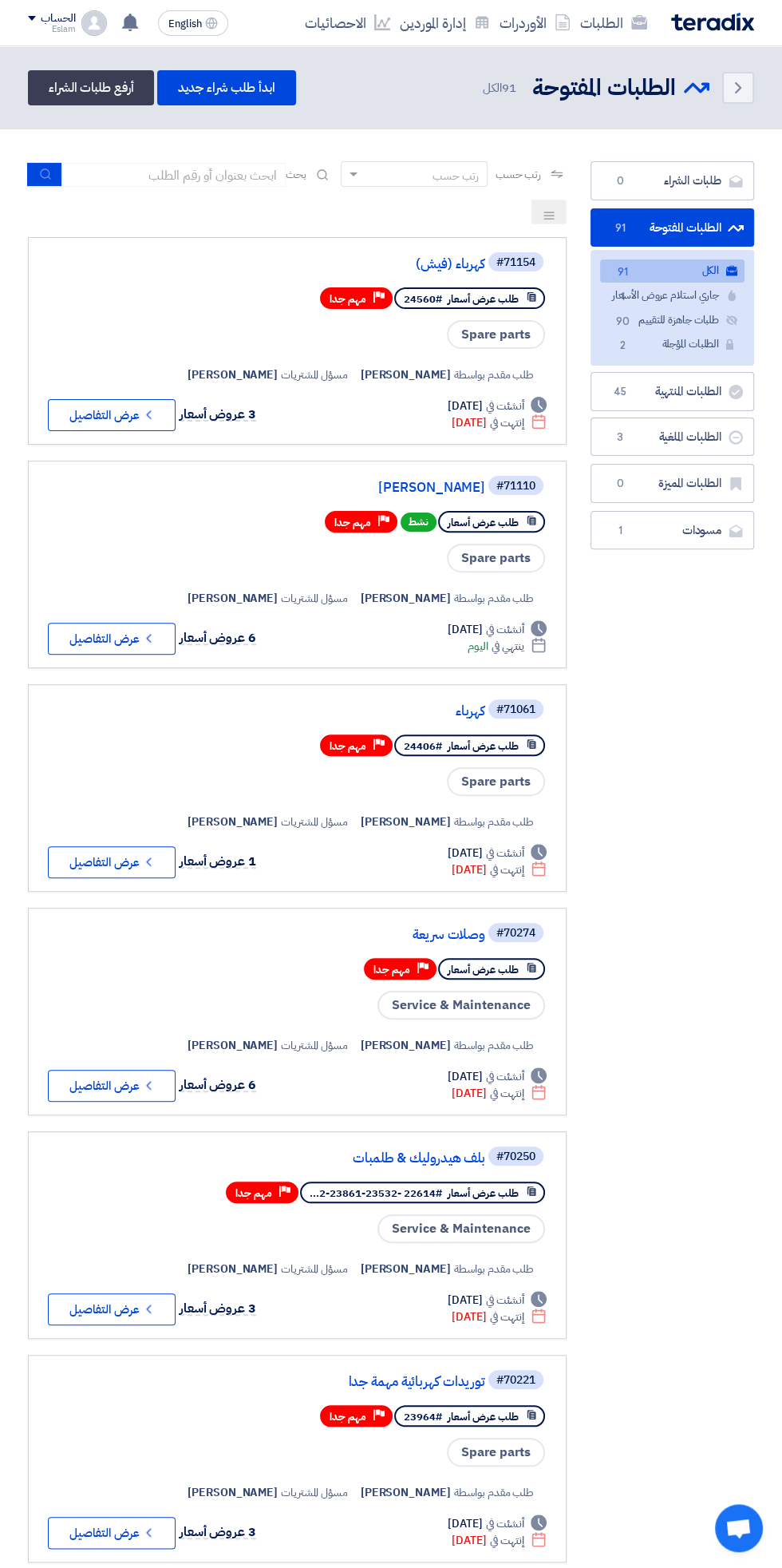
scroll to position [0, -3]
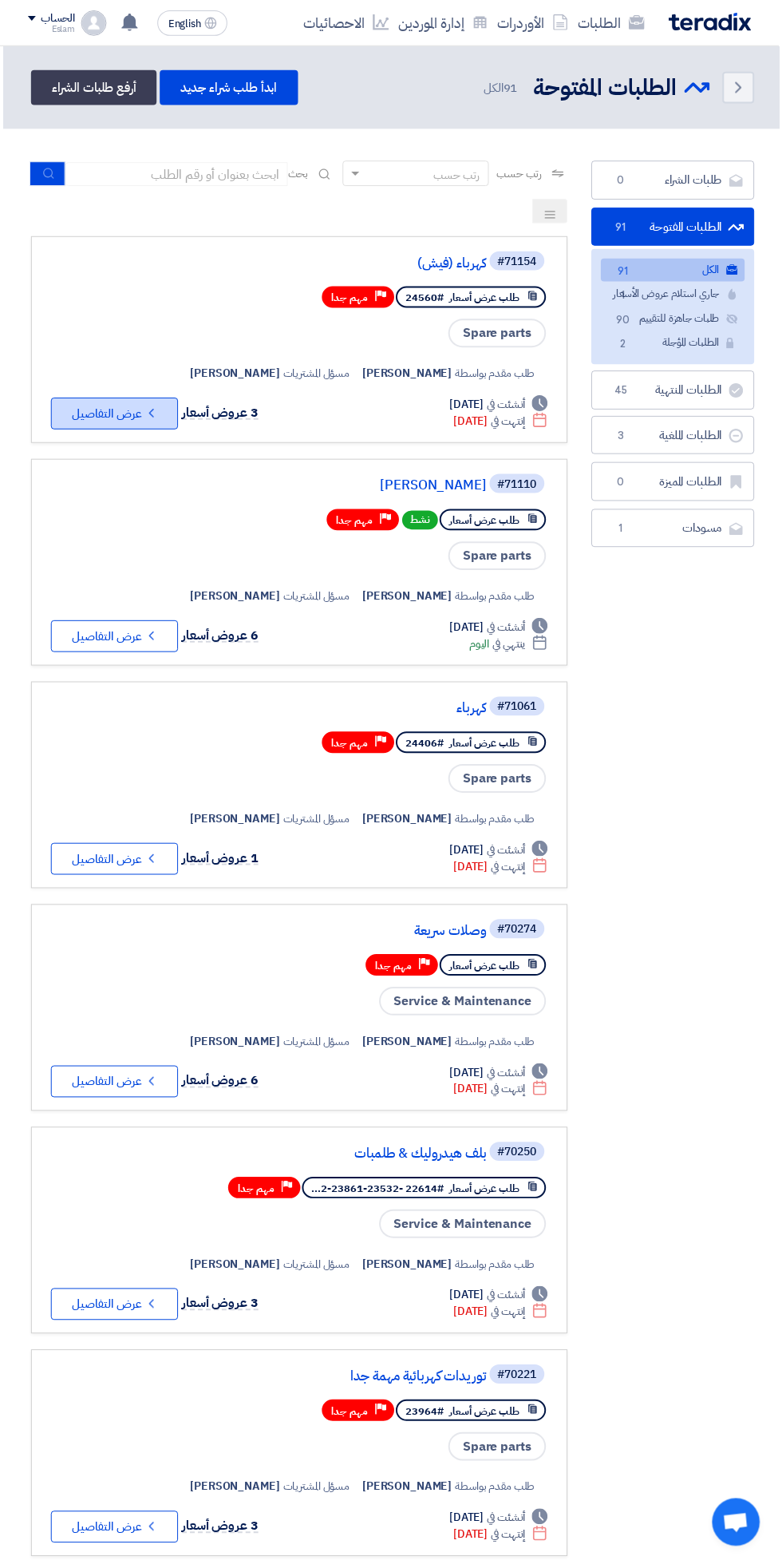
click at [111, 415] on button "Check details عرض التفاصيل" at bounding box center [115, 415] width 128 height 32
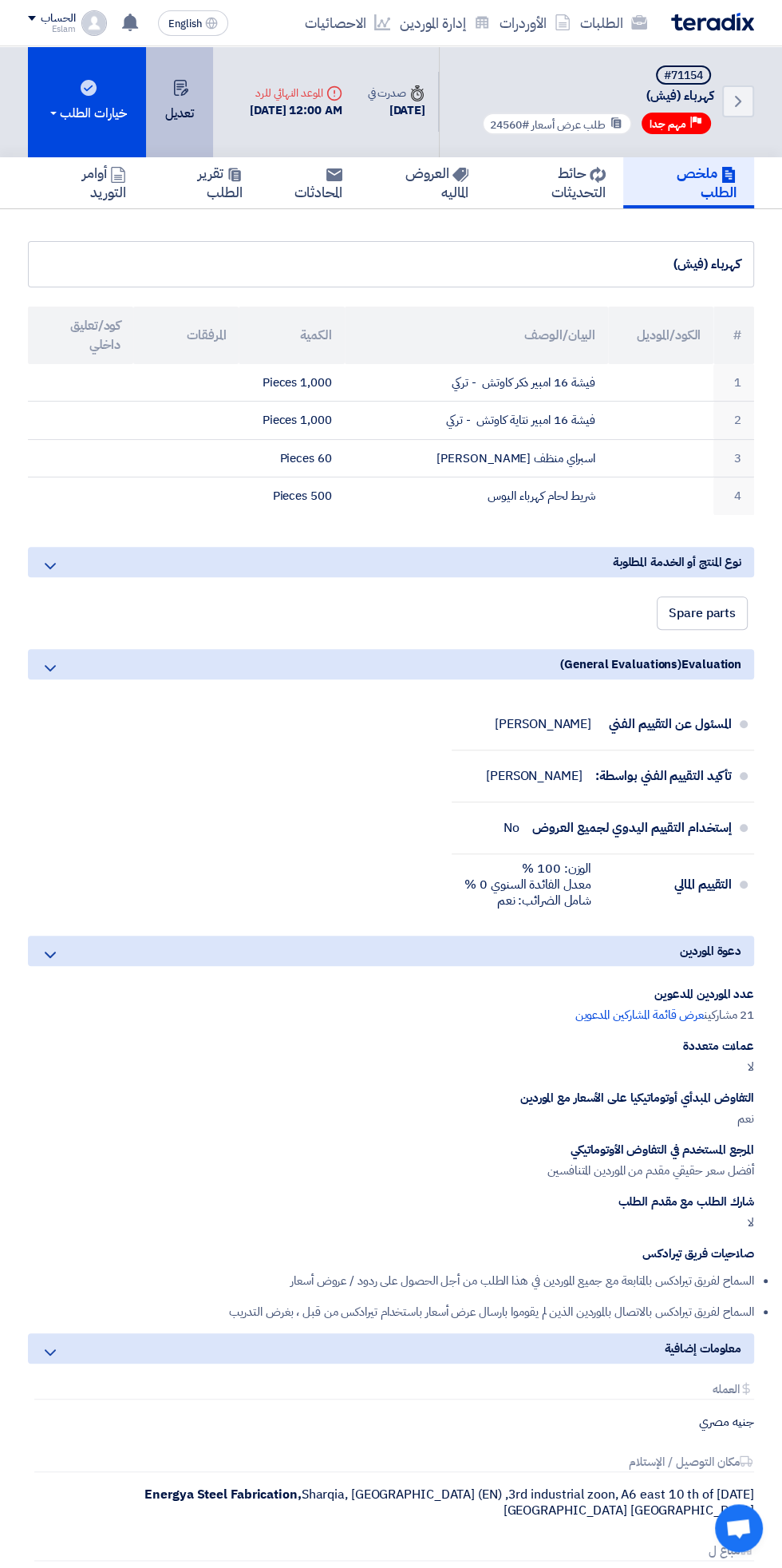
click at [172, 78] on button "تعديل" at bounding box center [179, 101] width 67 height 111
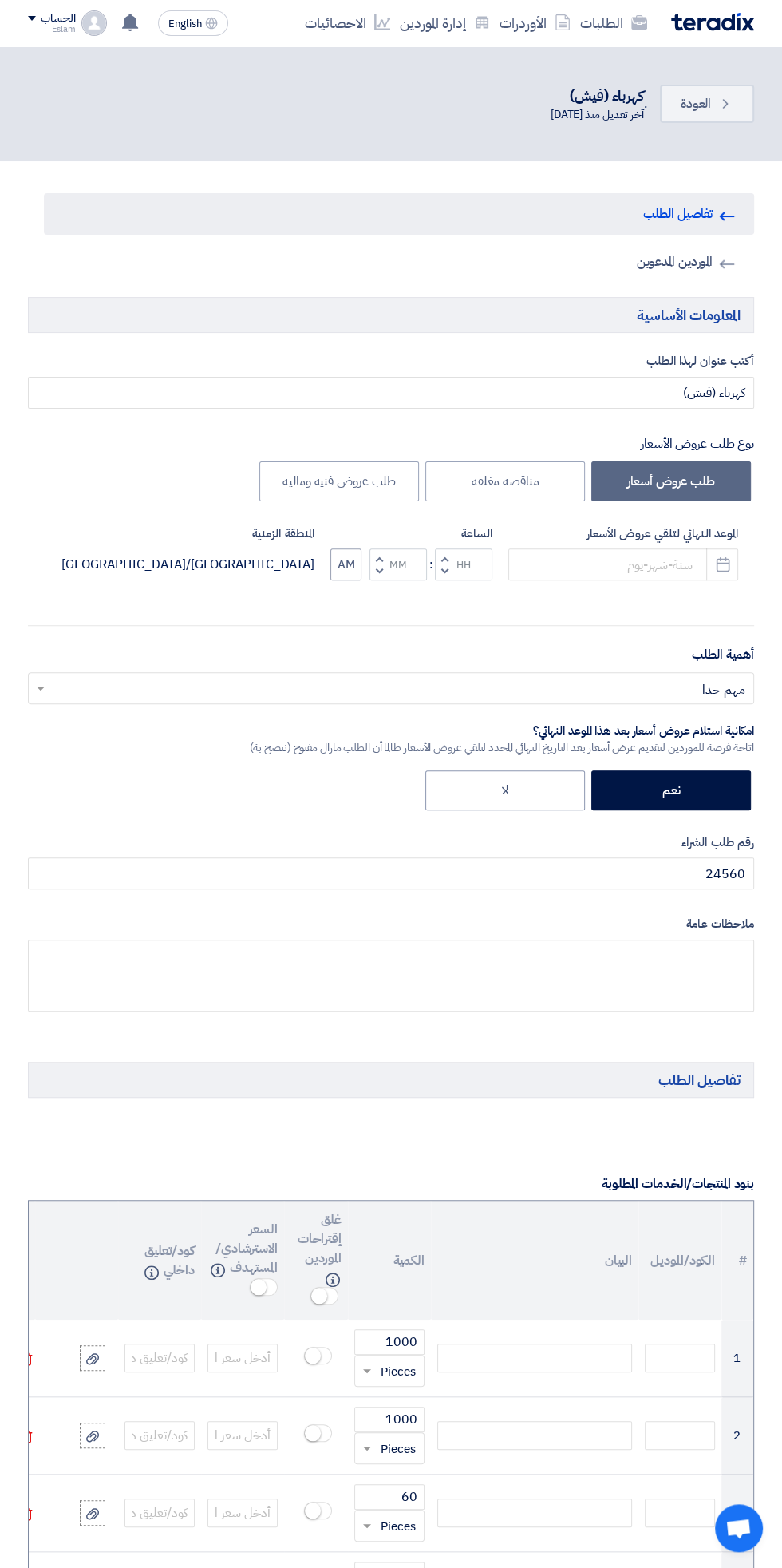
type input "[DATE]"
type input "12"
type input "00"
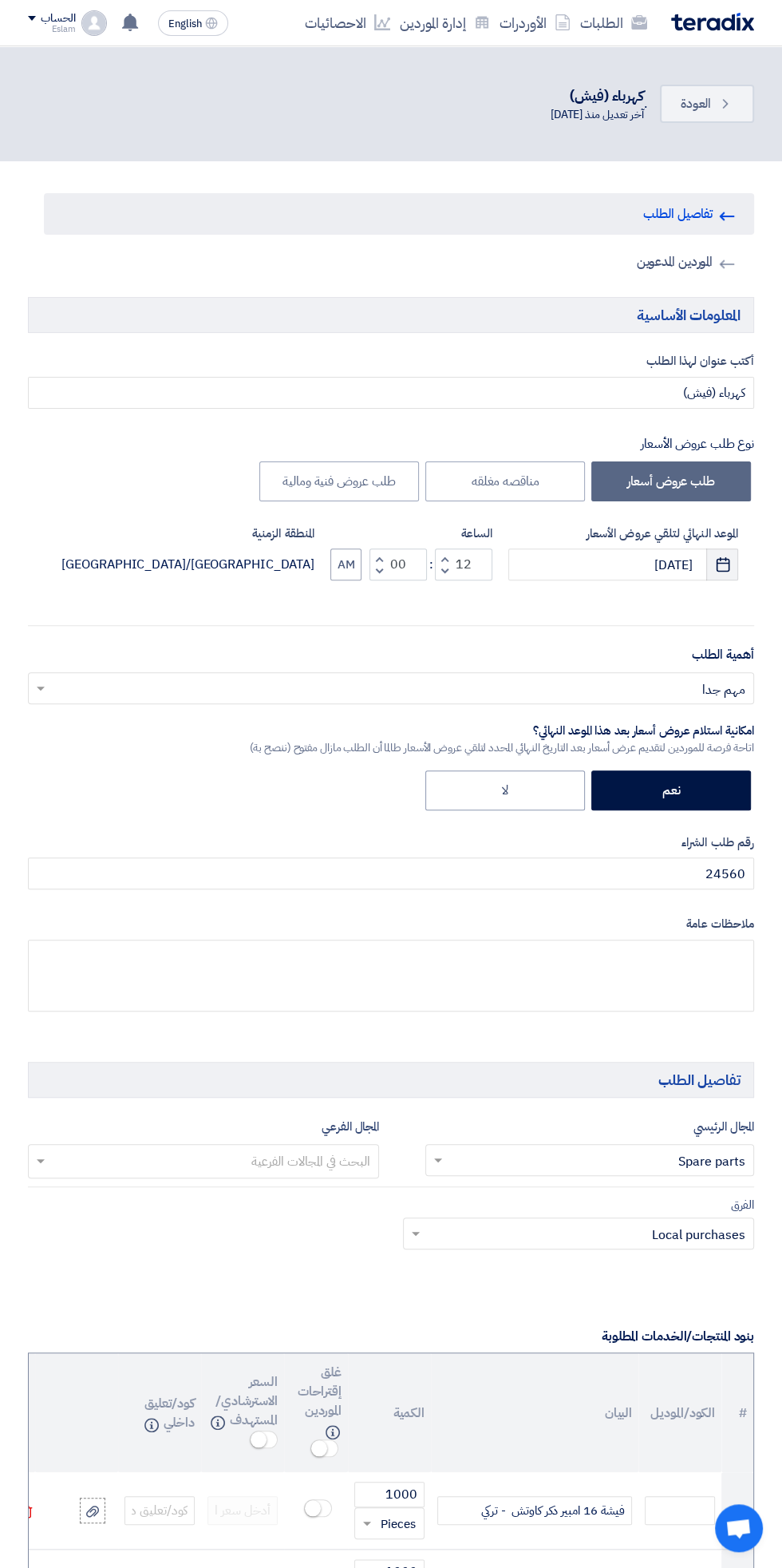
click at [722, 567] on icon "Pick a date" at bounding box center [723, 564] width 16 height 16
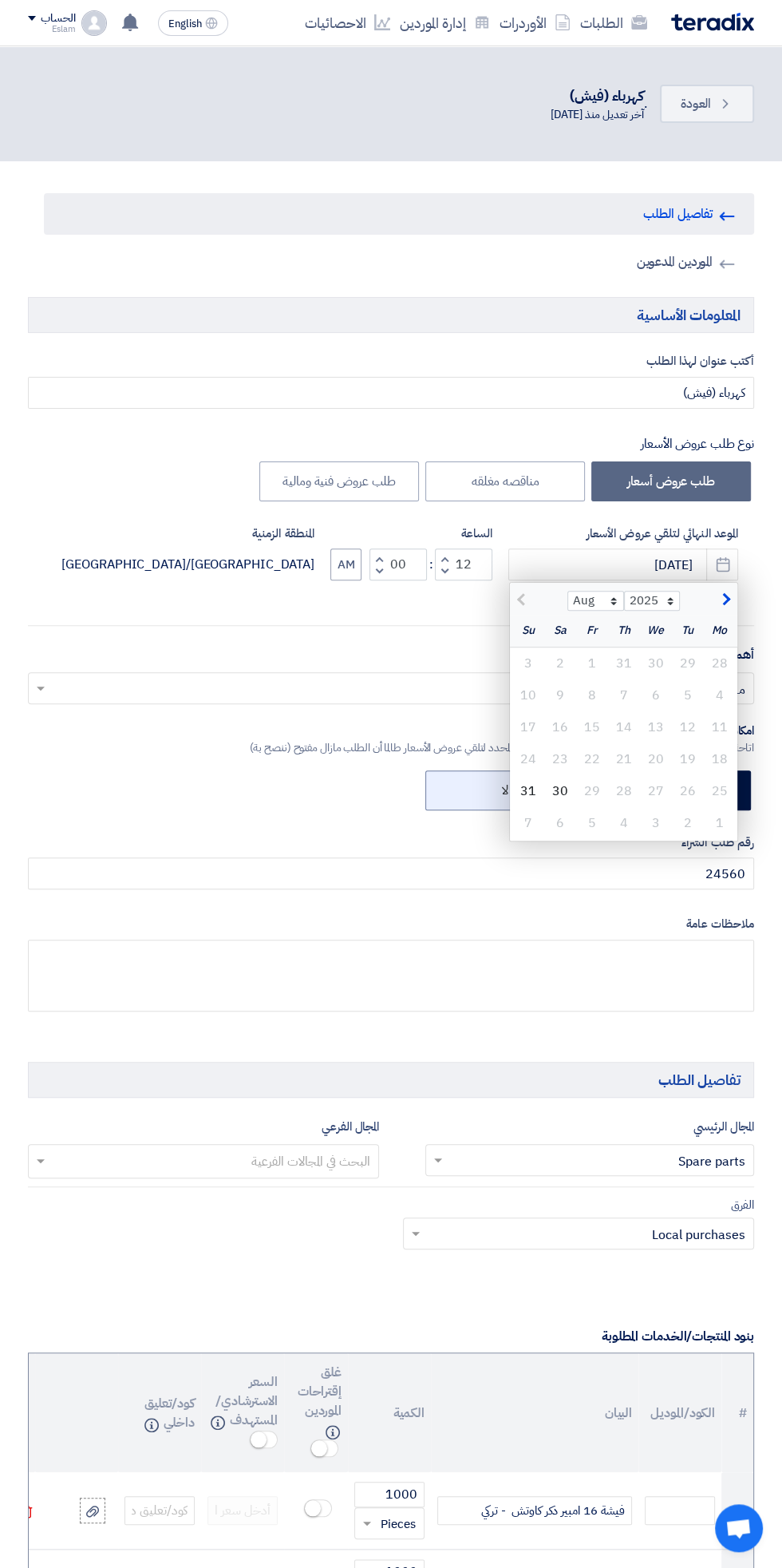
click at [508, 780] on label "لا" at bounding box center [505, 789] width 160 height 40
click at [508, 784] on input "لا" at bounding box center [503, 789] width 10 height 10
radio input "true"
click at [523, 790] on div "31" at bounding box center [529, 791] width 32 height 32
type input "[DATE]"
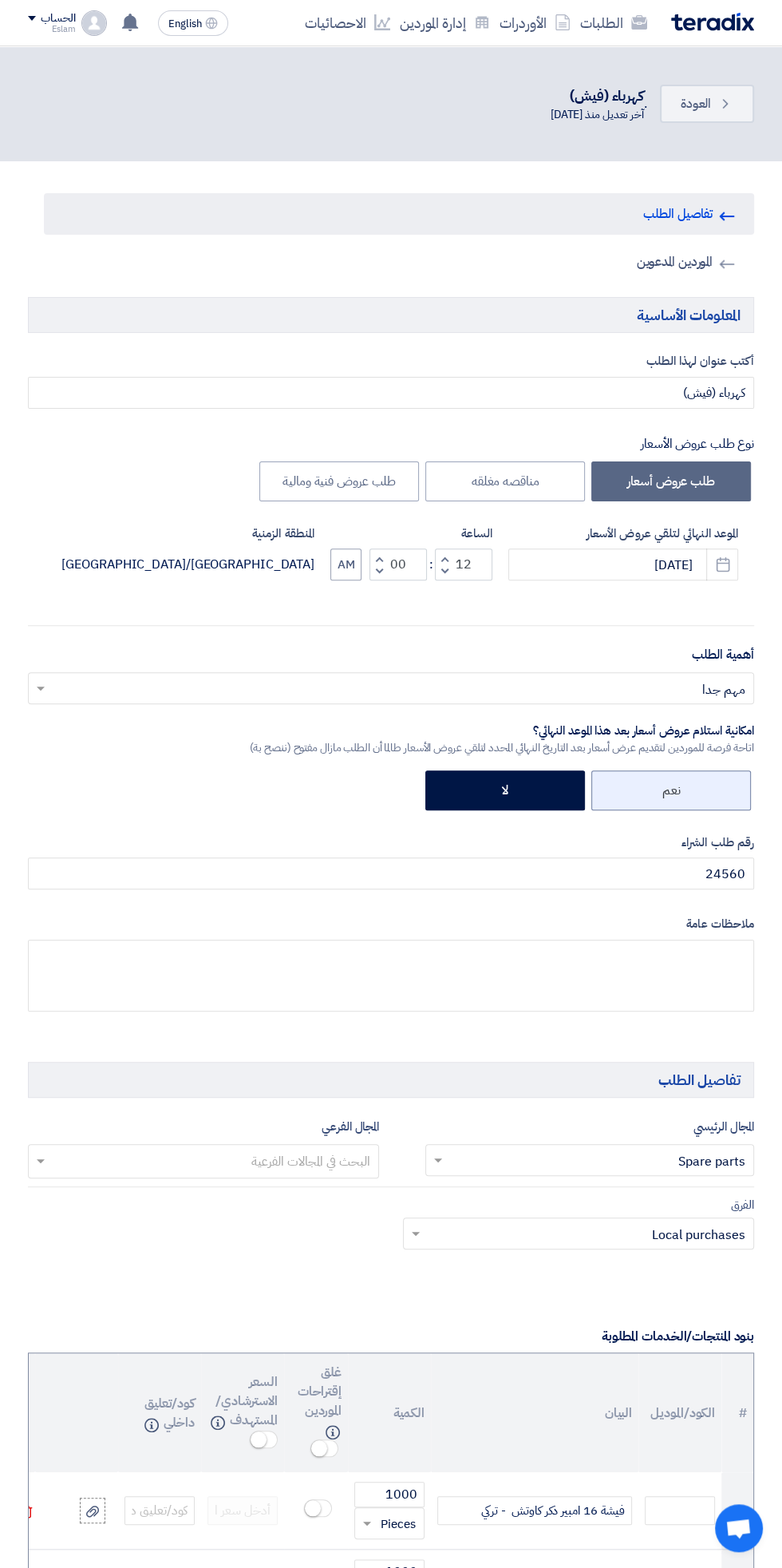
click at [639, 792] on label "نعم" at bounding box center [671, 789] width 160 height 40
click at [670, 792] on input "نعم" at bounding box center [675, 789] width 10 height 10
radio input "true"
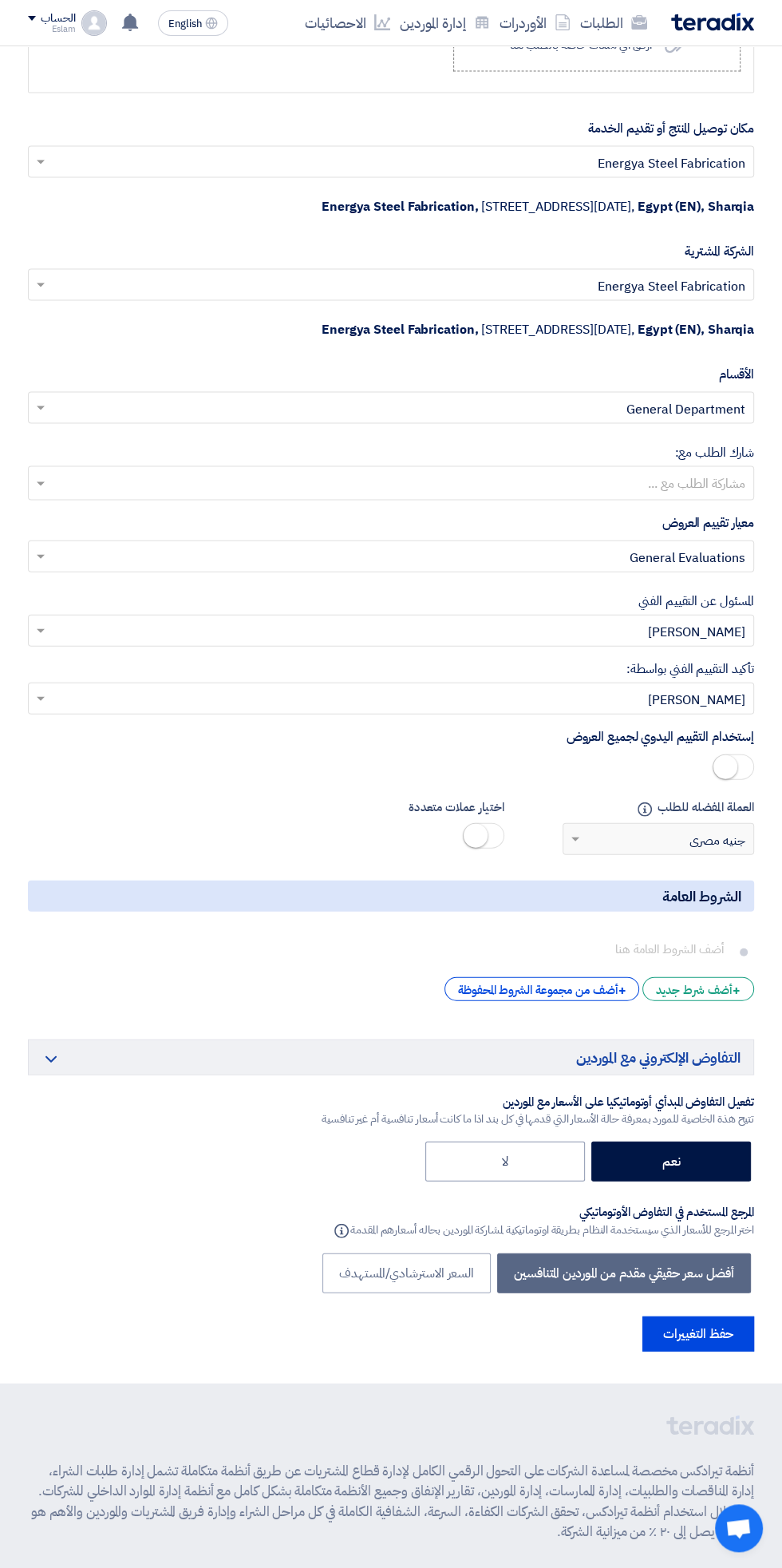
scroll to position [2255, 0]
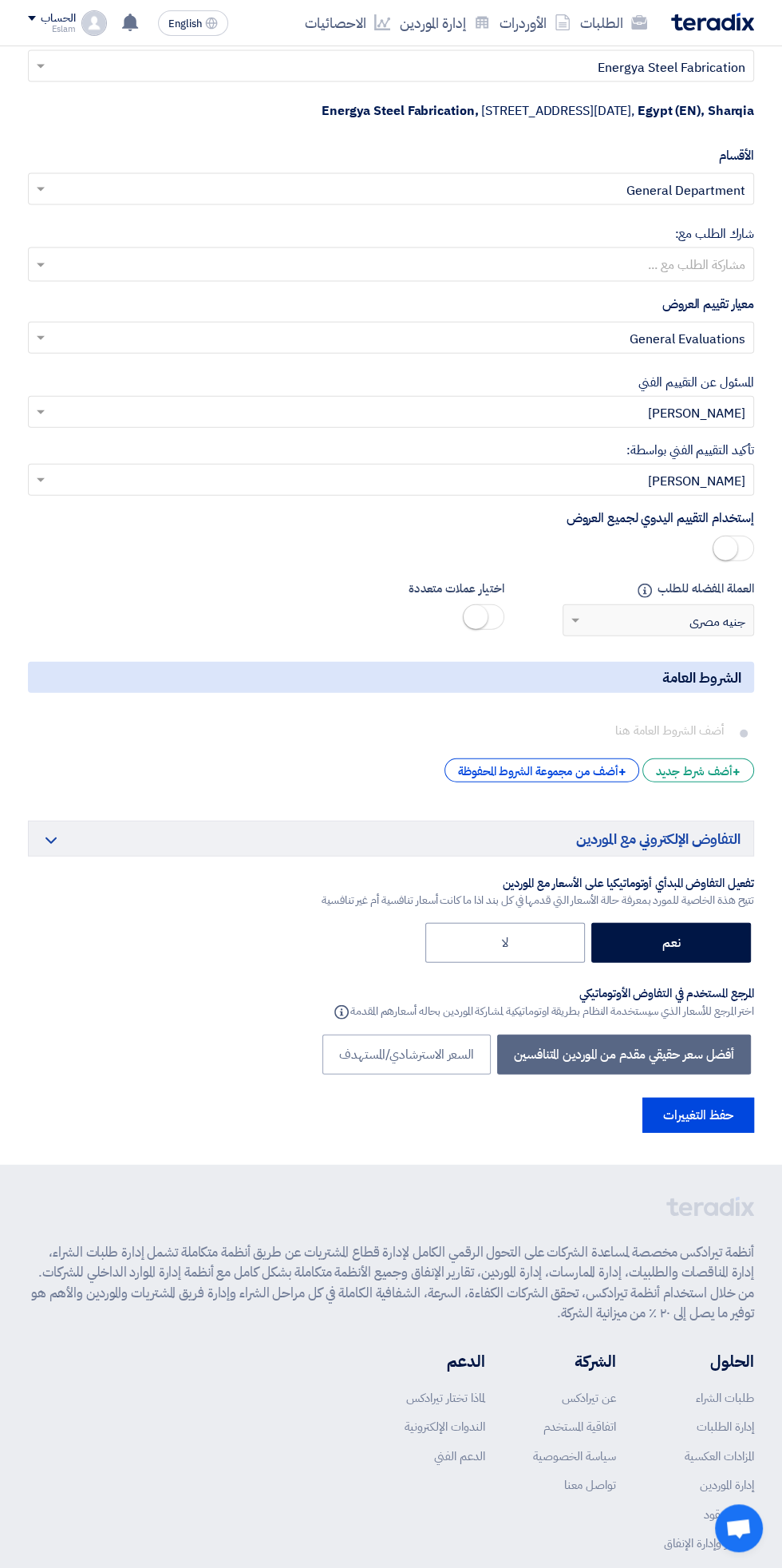
click at [669, 1164] on footer "أنظمة تيرادكس مخصصة لمساعدة الشركات على التحول الرقمي الكامل لإدارة قطاع المشتر…" at bounding box center [391, 1424] width 782 height 518
click at [684, 1106] on button "حفظ التغييرات" at bounding box center [698, 1115] width 111 height 35
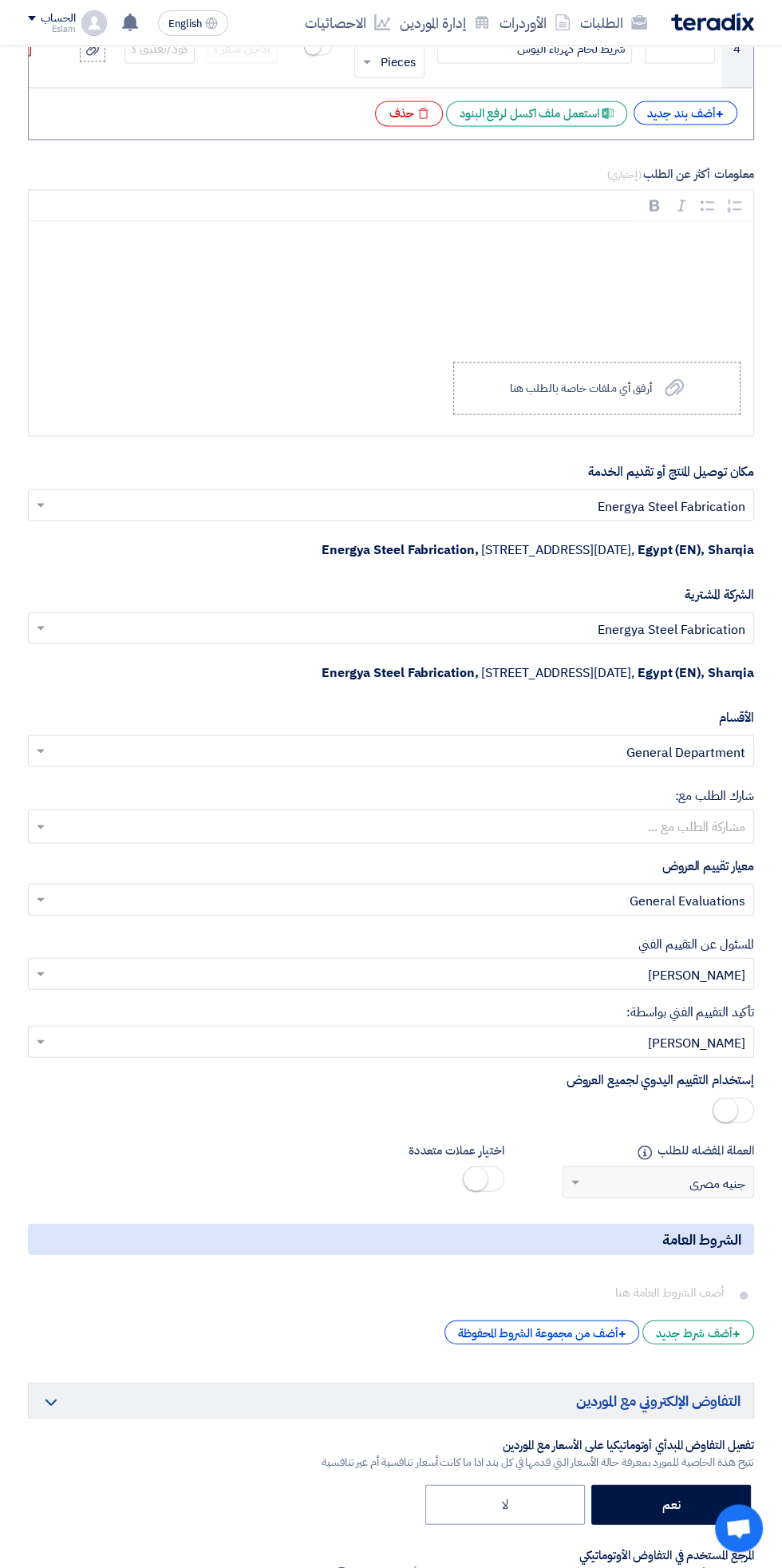
scroll to position [0, 0]
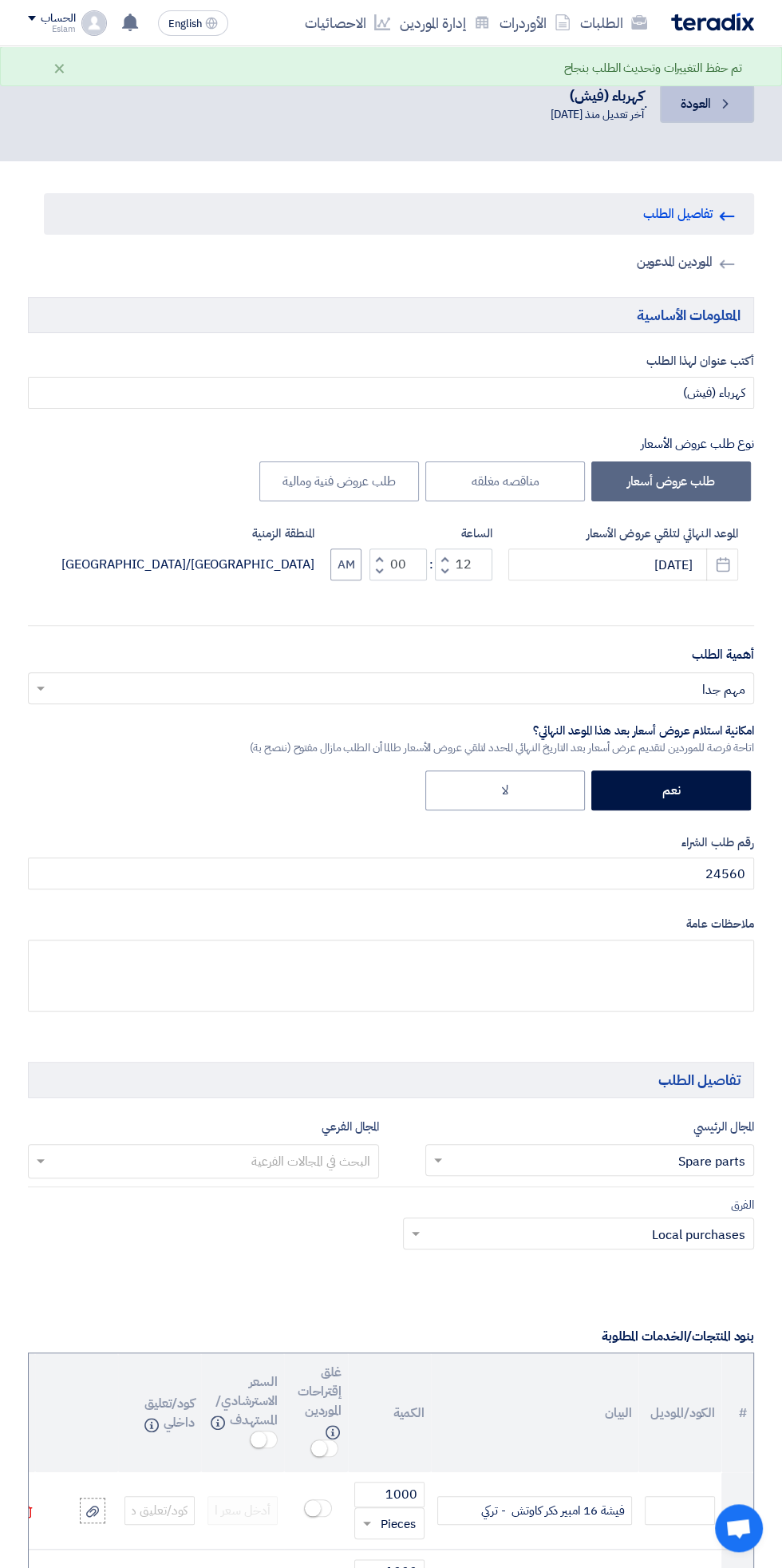
click at [692, 117] on link "Back العودة" at bounding box center [708, 103] width 95 height 38
